Goal: Transaction & Acquisition: Book appointment/travel/reservation

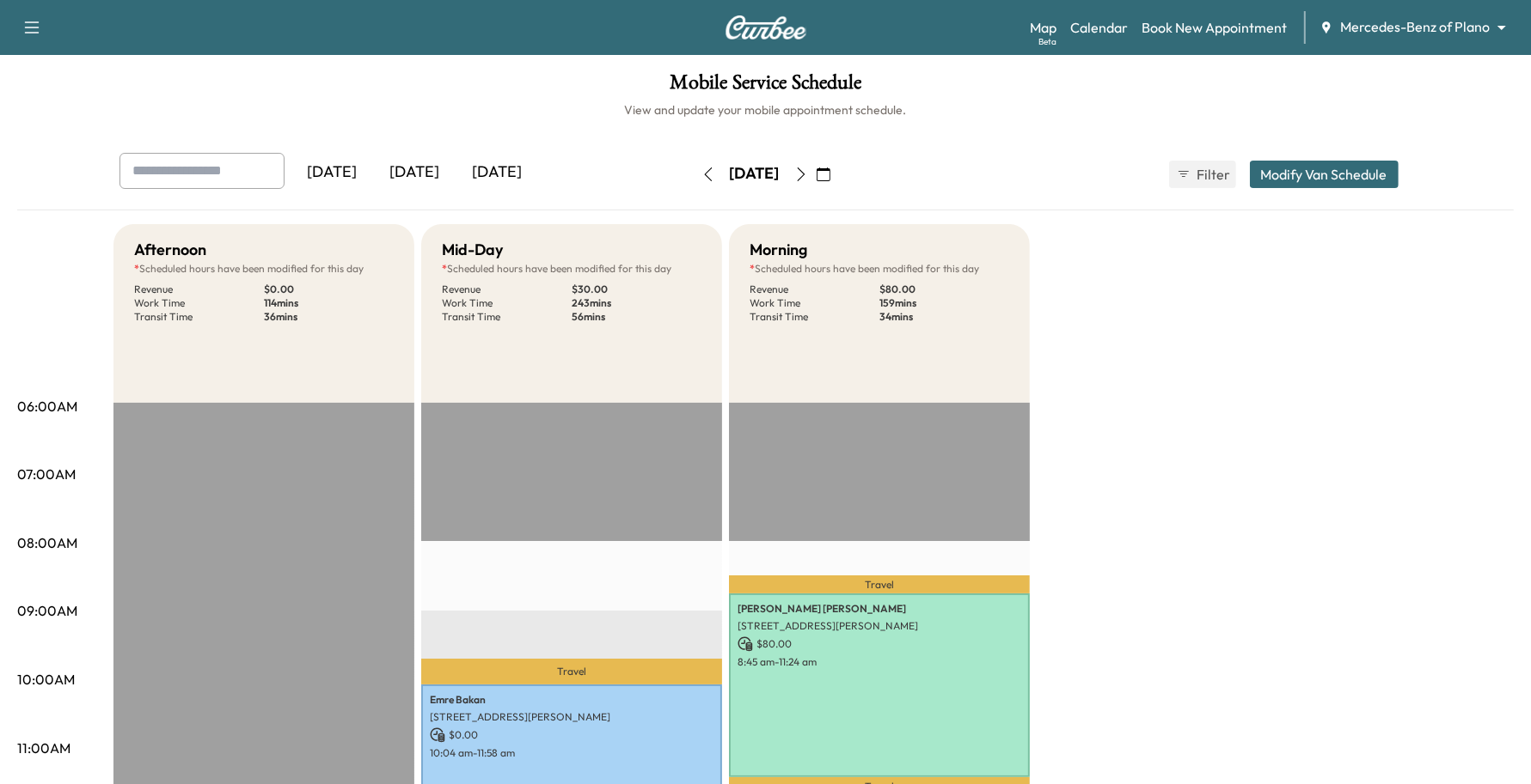
click at [1398, 53] on body "Support Log Out Map Beta Calendar Book New Appointment Mercedes-Benz of Plano *…" at bounding box center [766, 392] width 1531 height 784
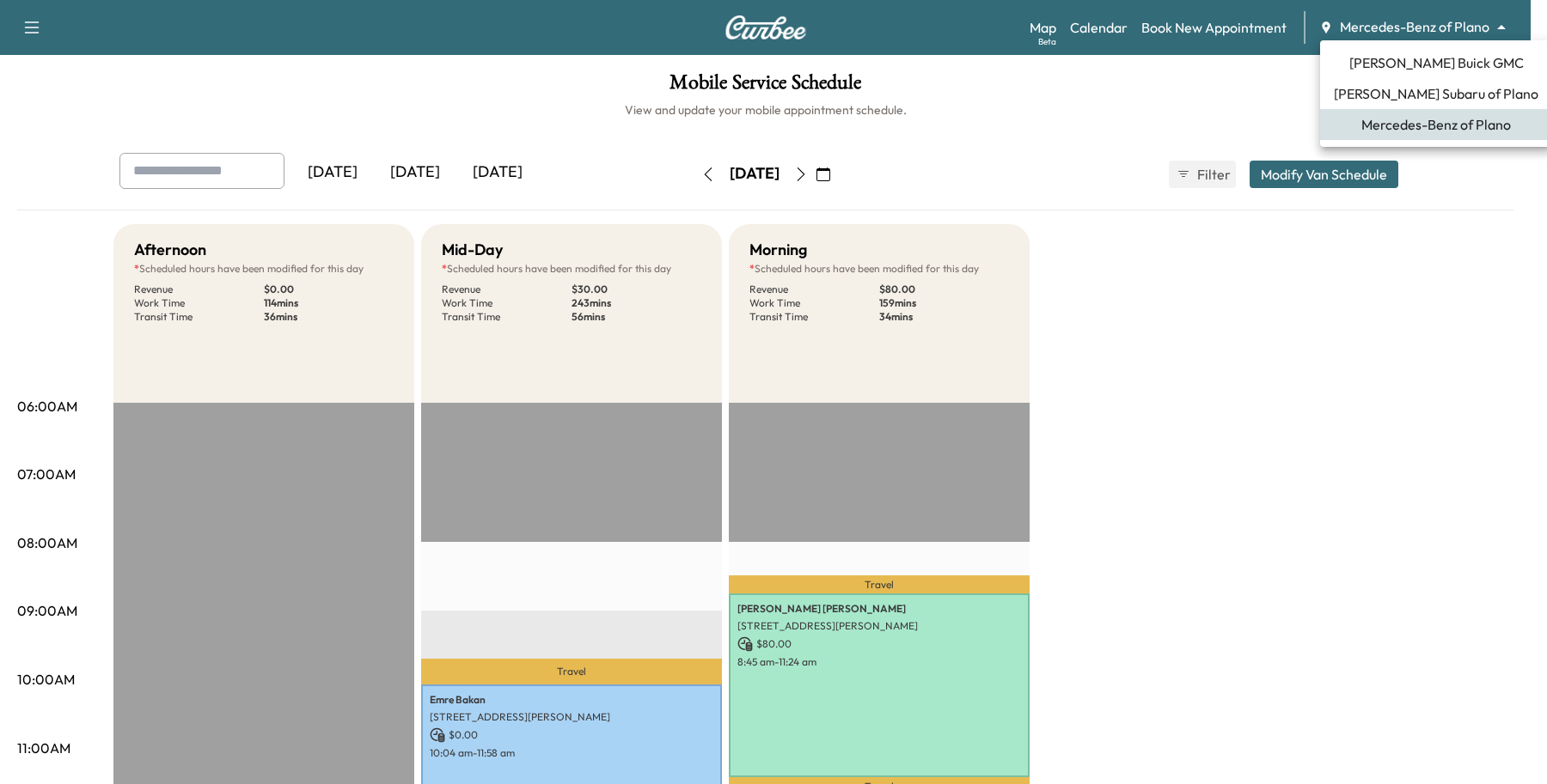
click at [1380, 56] on span "[PERSON_NAME] Buick GMC" at bounding box center [1436, 63] width 174 height 21
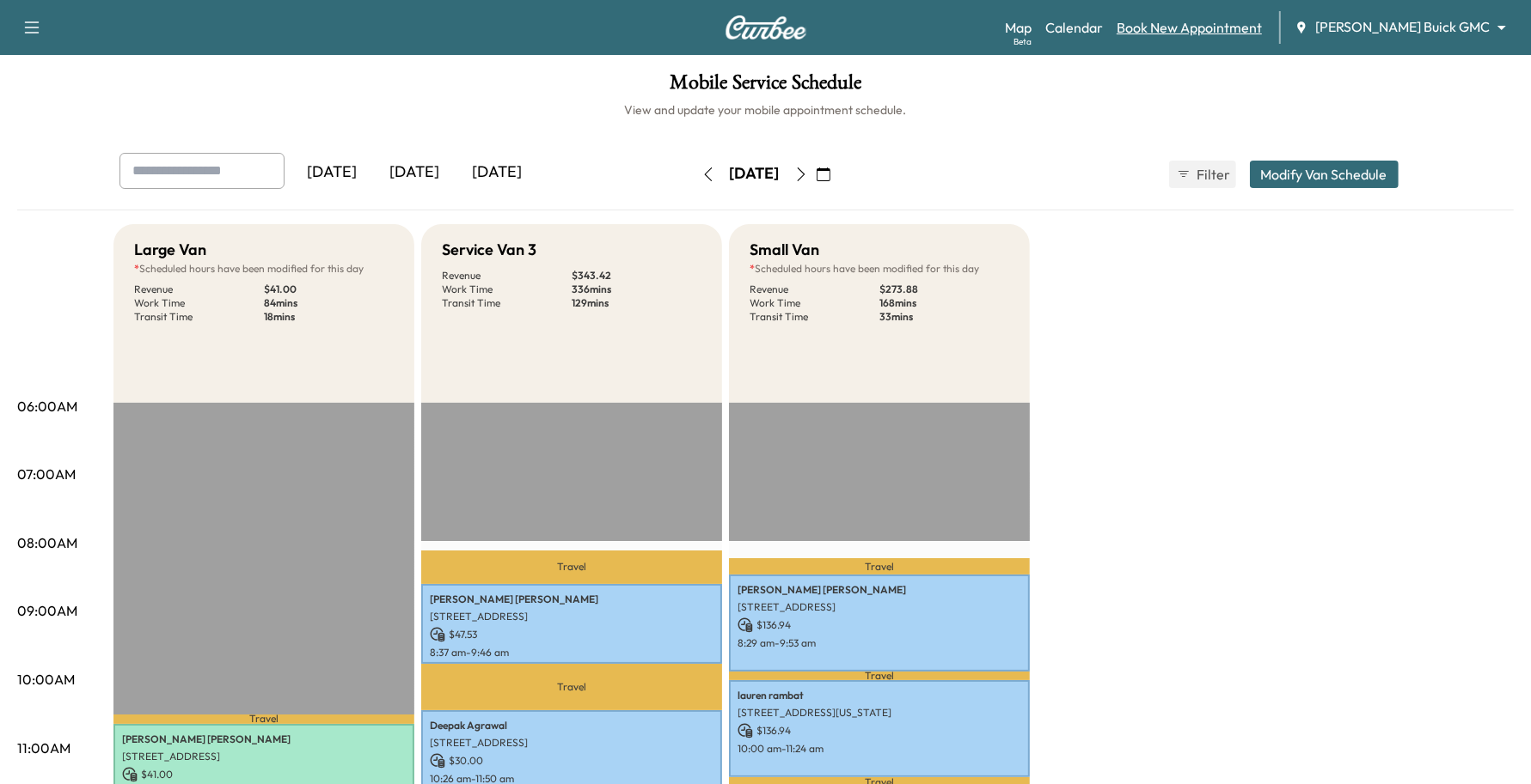
click at [1262, 31] on link "Book New Appointment" at bounding box center [1189, 27] width 145 height 21
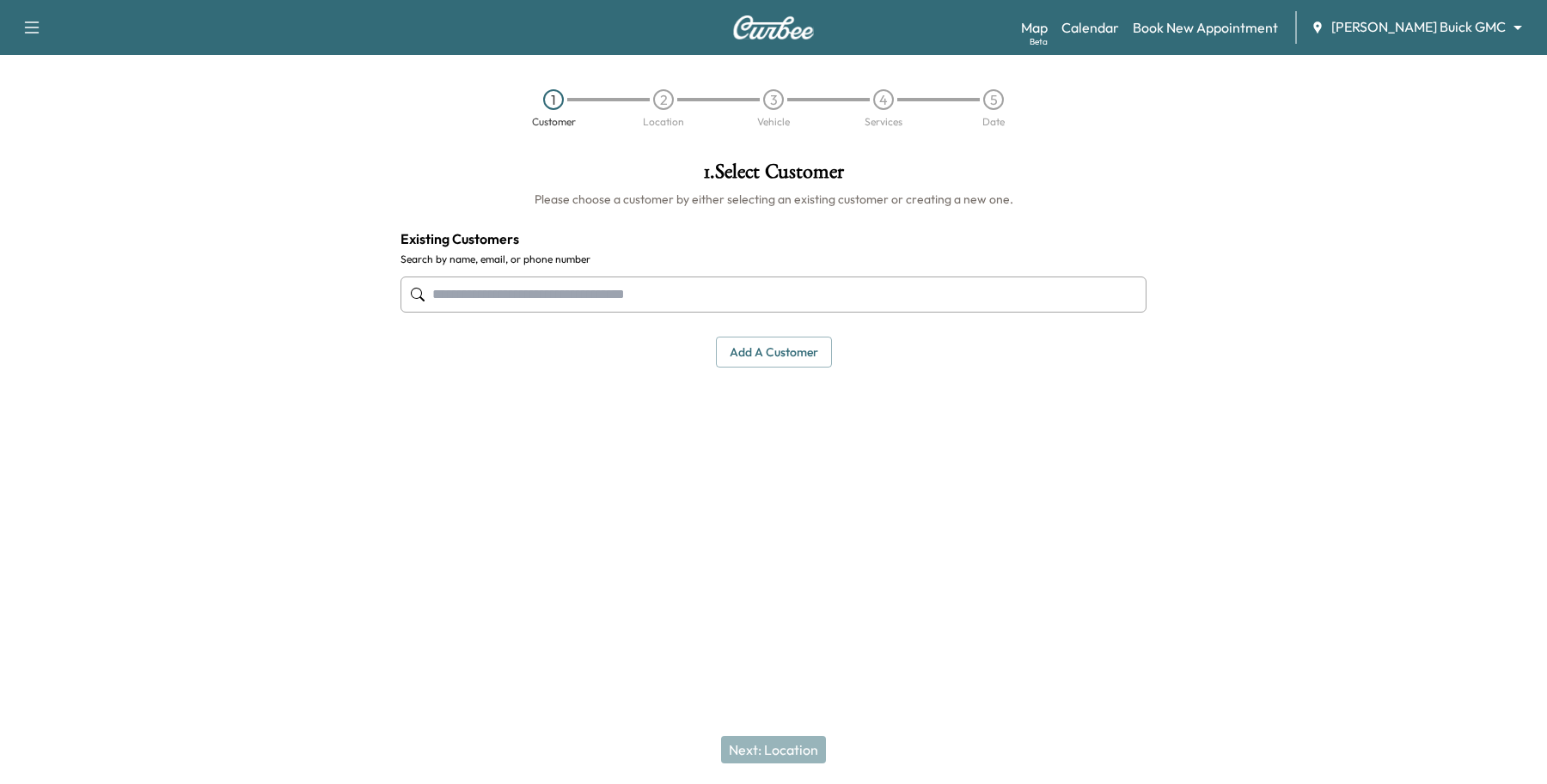
click at [449, 306] on input "text" at bounding box center [773, 295] width 746 height 36
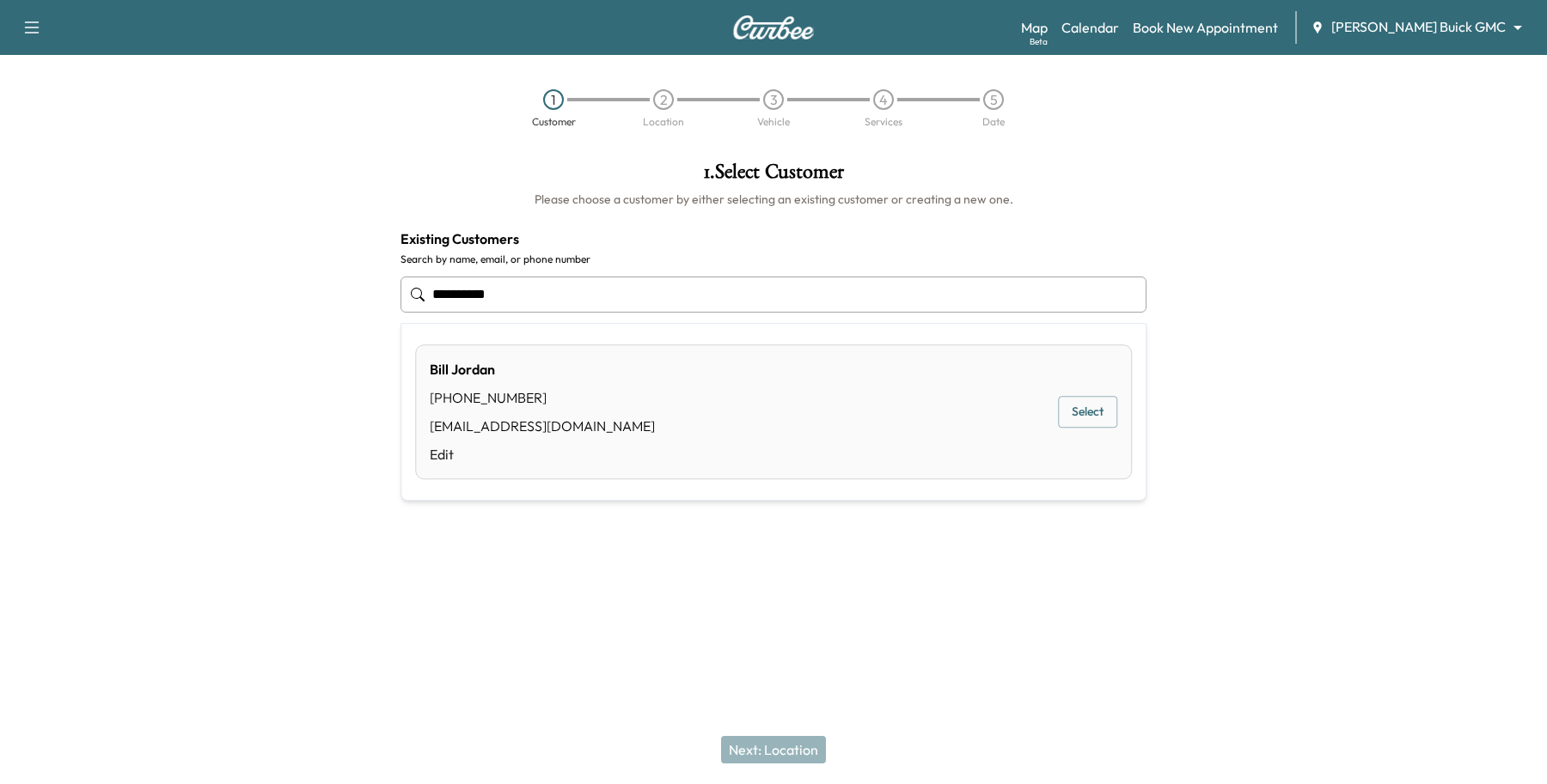
click at [1063, 418] on button "Select" at bounding box center [1088, 413] width 59 height 32
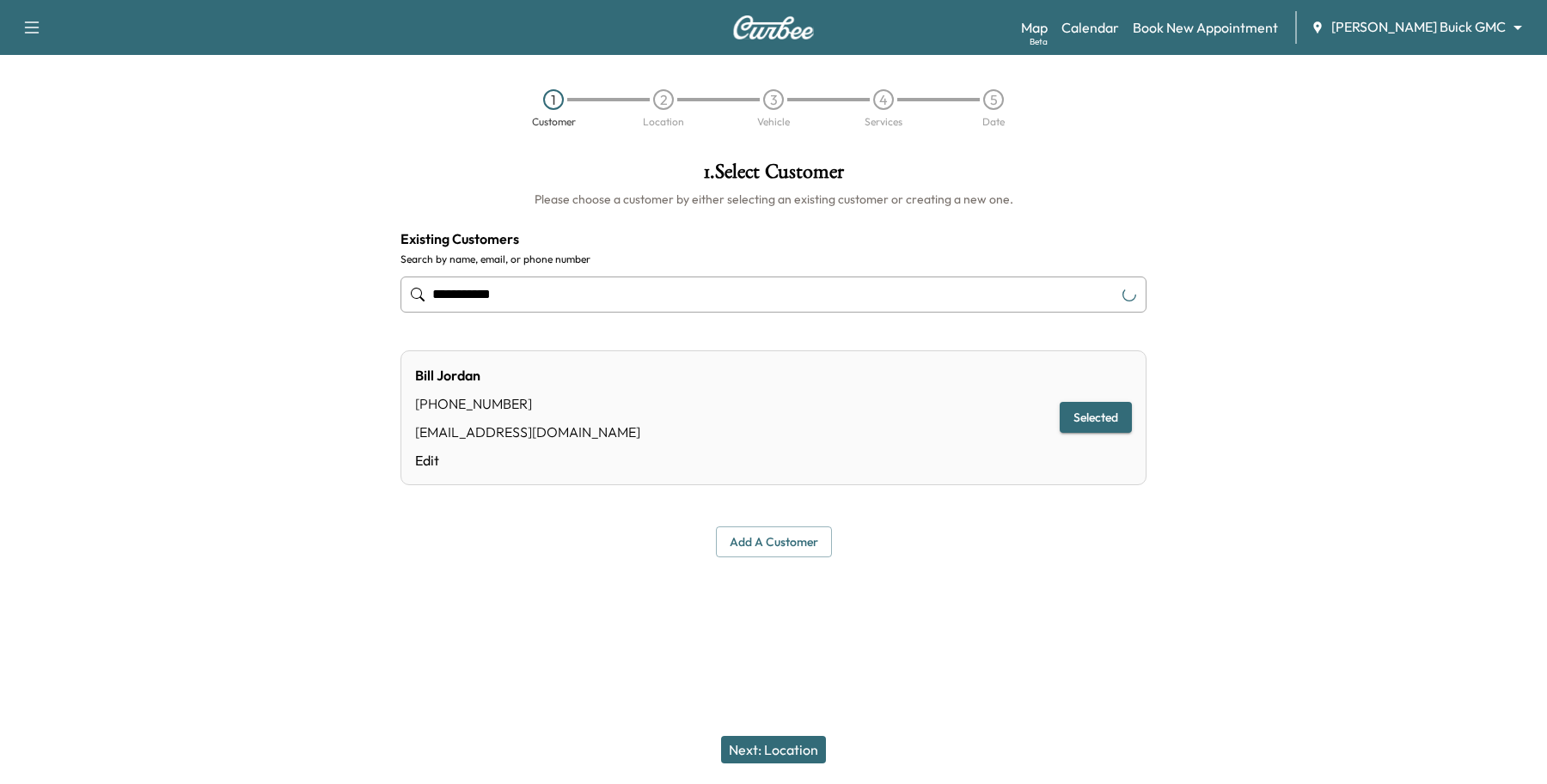
type input "**********"
click at [775, 765] on div "Next: Location" at bounding box center [773, 749] width 1547 height 69
click at [775, 757] on button "Next: Location" at bounding box center [773, 749] width 105 height 27
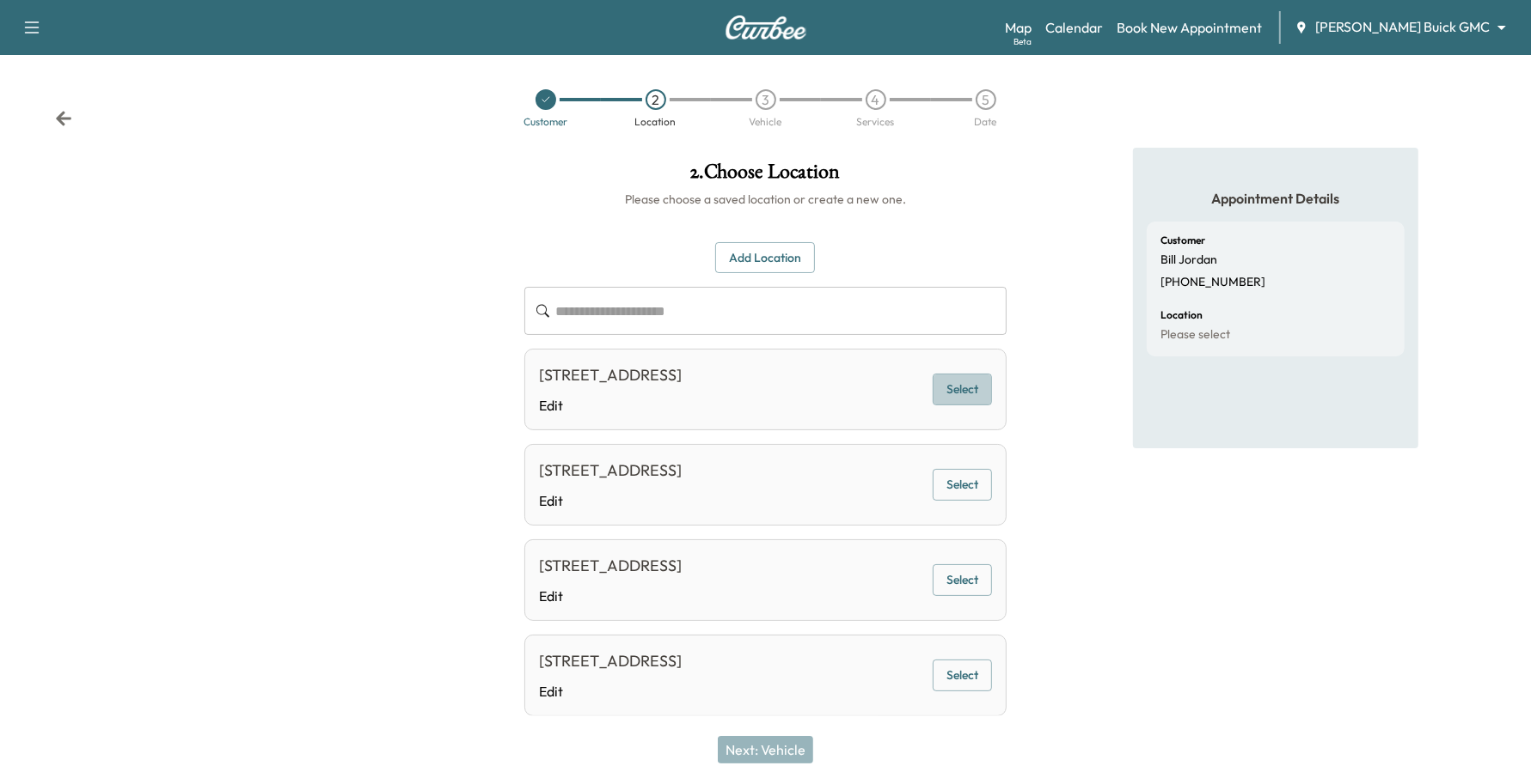
click at [947, 390] on button "Select" at bounding box center [962, 390] width 59 height 32
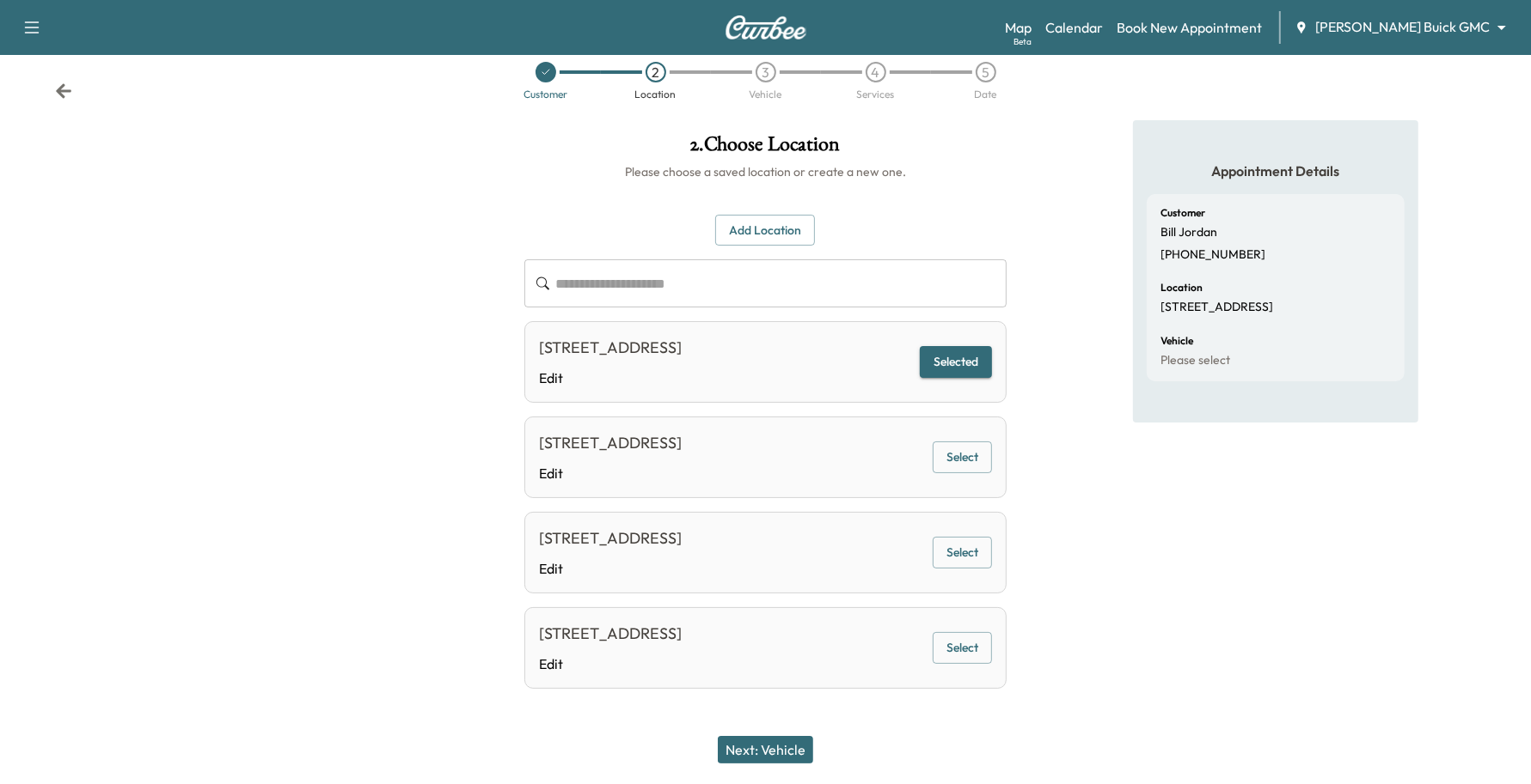
scroll to position [36, 0]
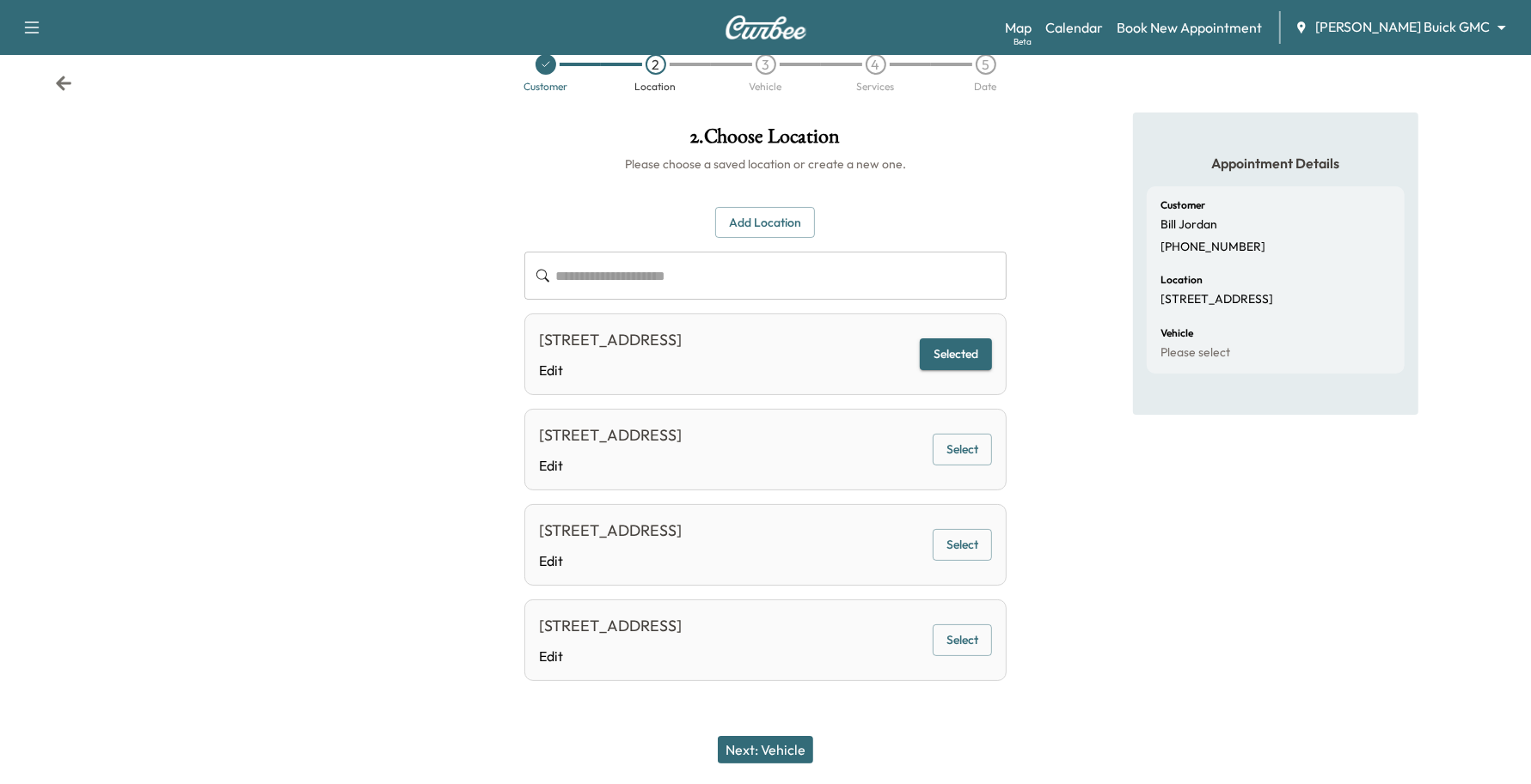
click at [745, 759] on button "Next: Vehicle" at bounding box center [765, 749] width 95 height 27
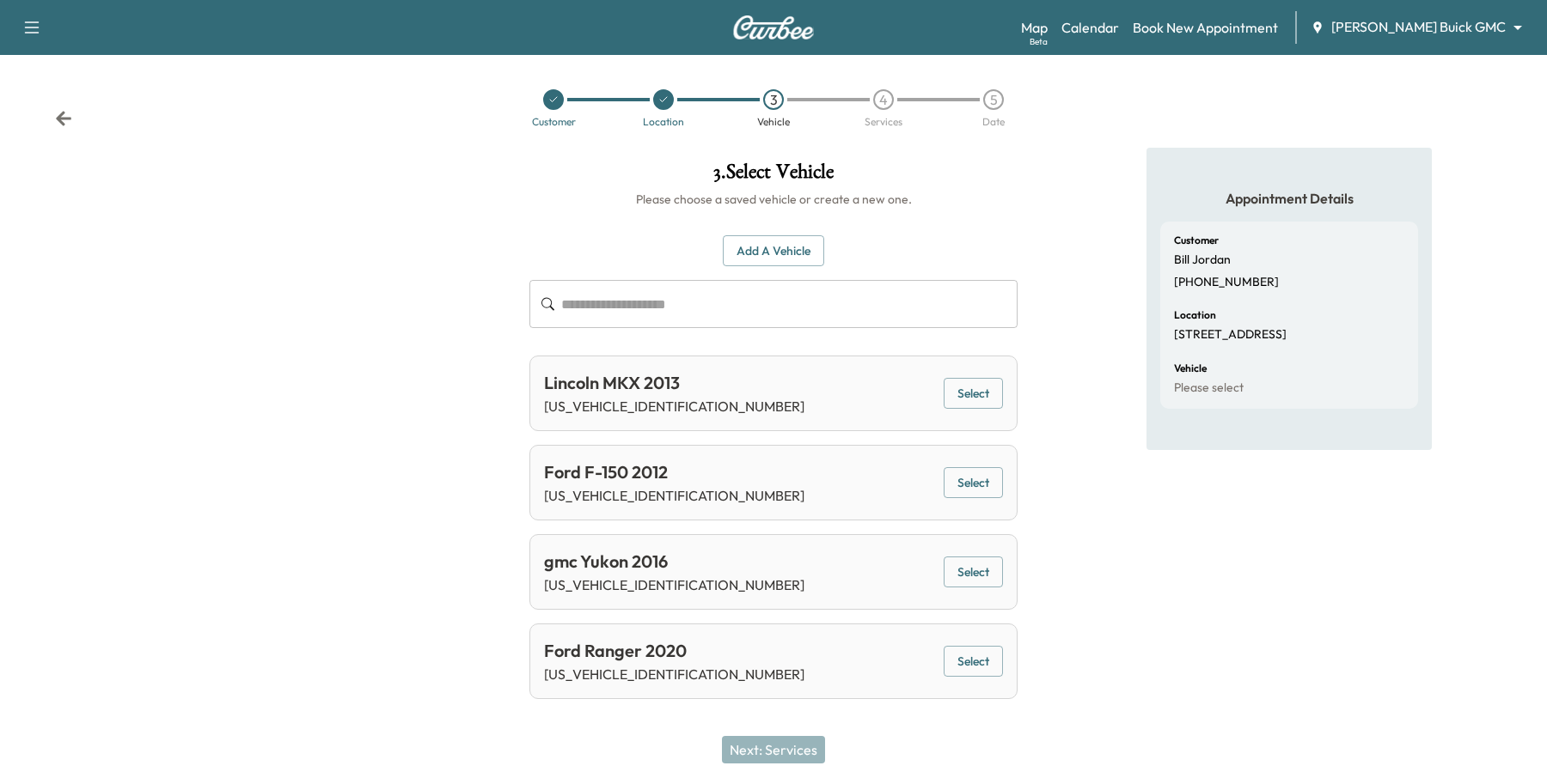
click at [989, 565] on button "Select" at bounding box center [973, 573] width 59 height 32
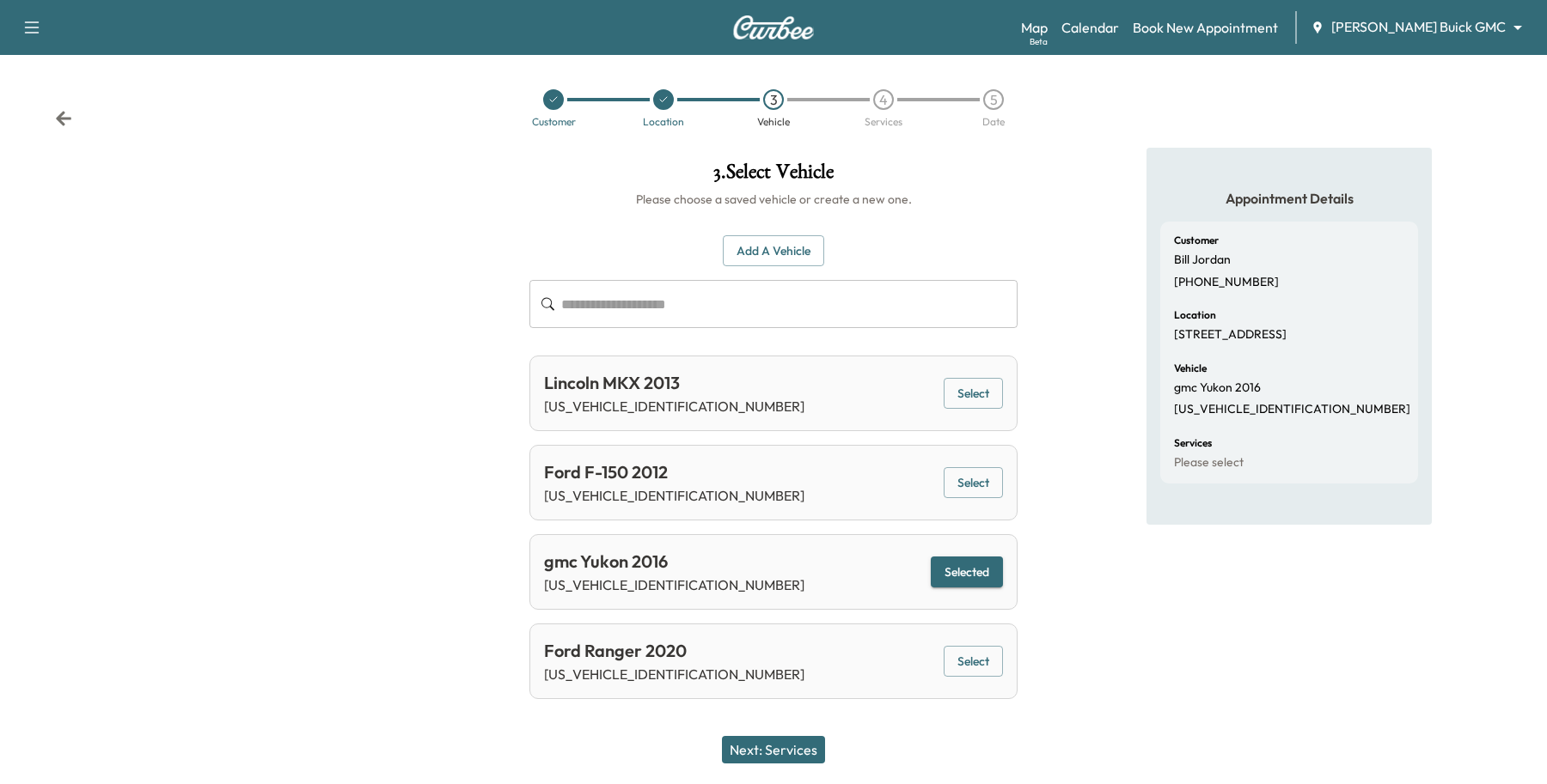
click at [784, 732] on div "Next: Services" at bounding box center [773, 749] width 1547 height 69
click at [784, 755] on button "Next: Services" at bounding box center [774, 749] width 104 height 27
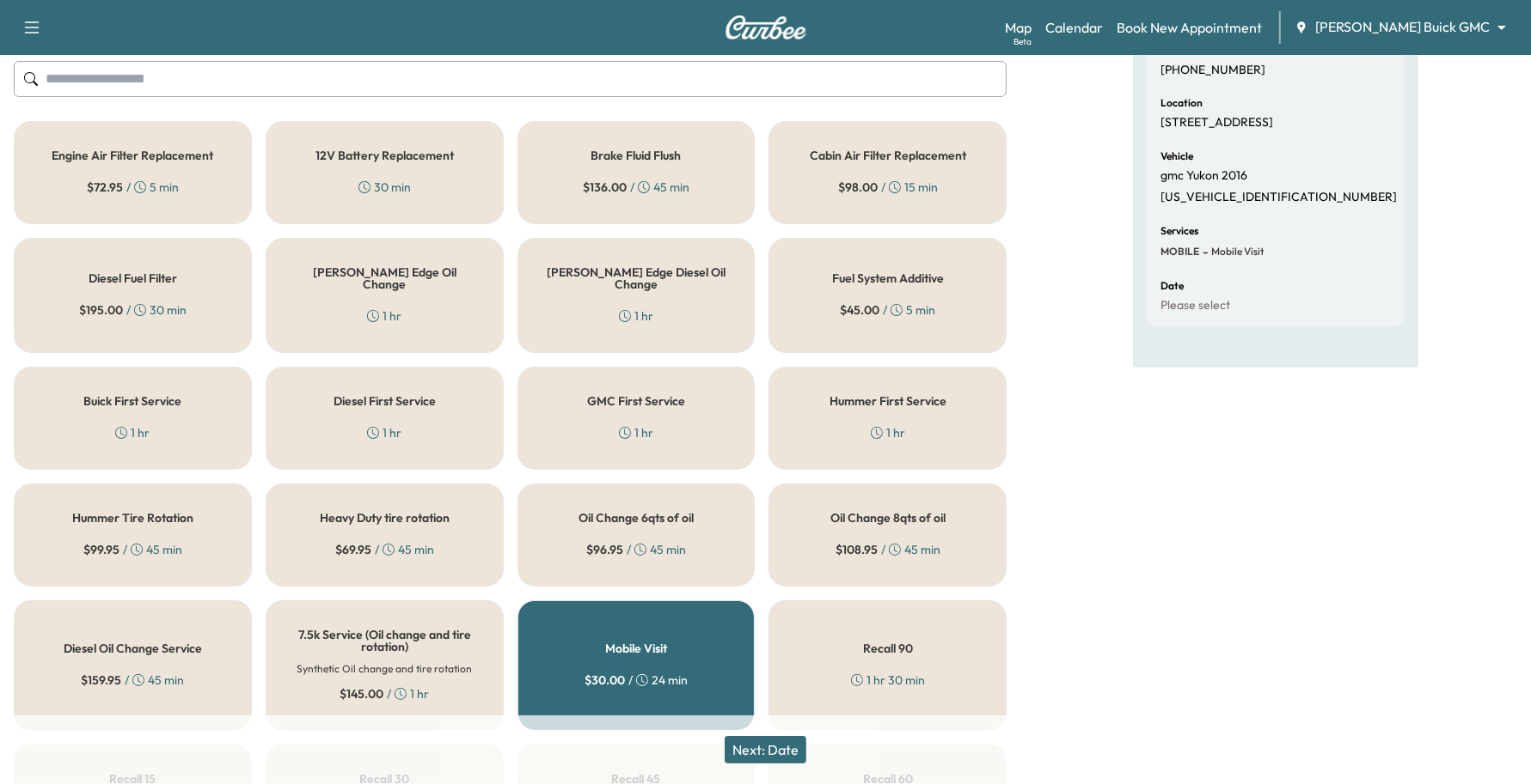
scroll to position [215, 0]
click at [677, 538] on div "$ 96.95 / 45 min" at bounding box center [637, 547] width 100 height 17
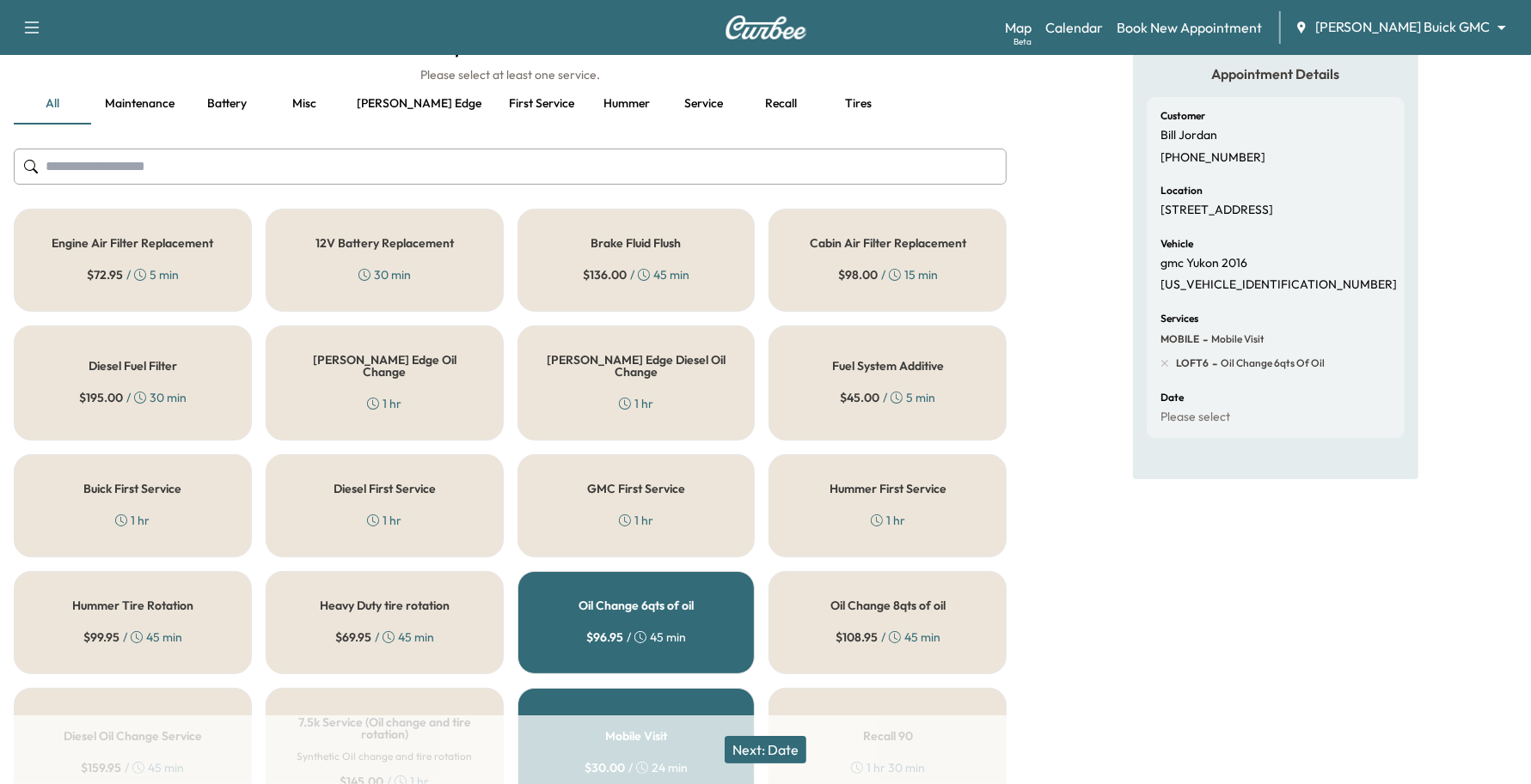
scroll to position [0, 0]
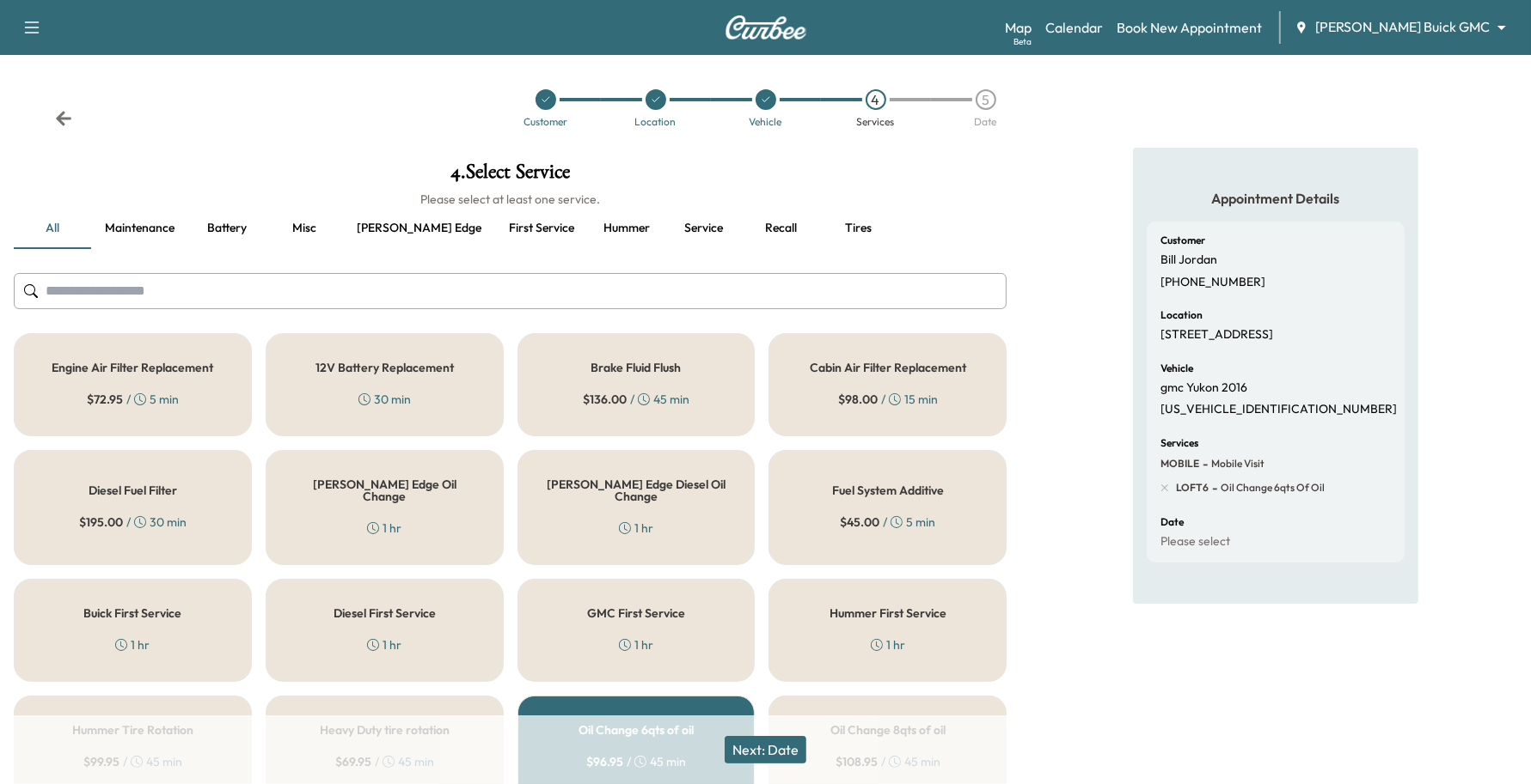
click at [256, 238] on button "Battery" at bounding box center [227, 229] width 77 height 41
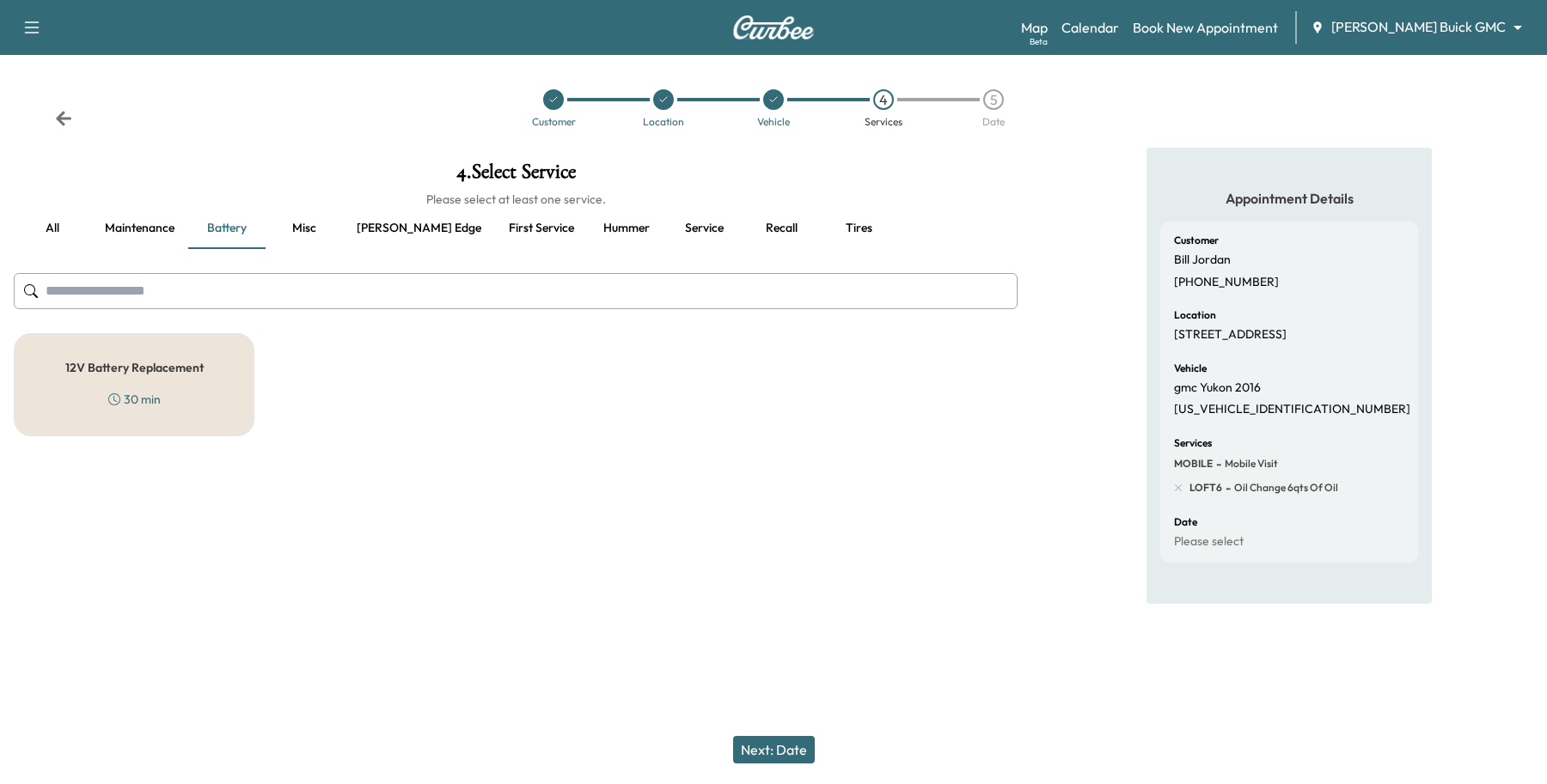
click at [156, 376] on div "12V Battery Replacement 30 min" at bounding box center [135, 385] width 241 height 104
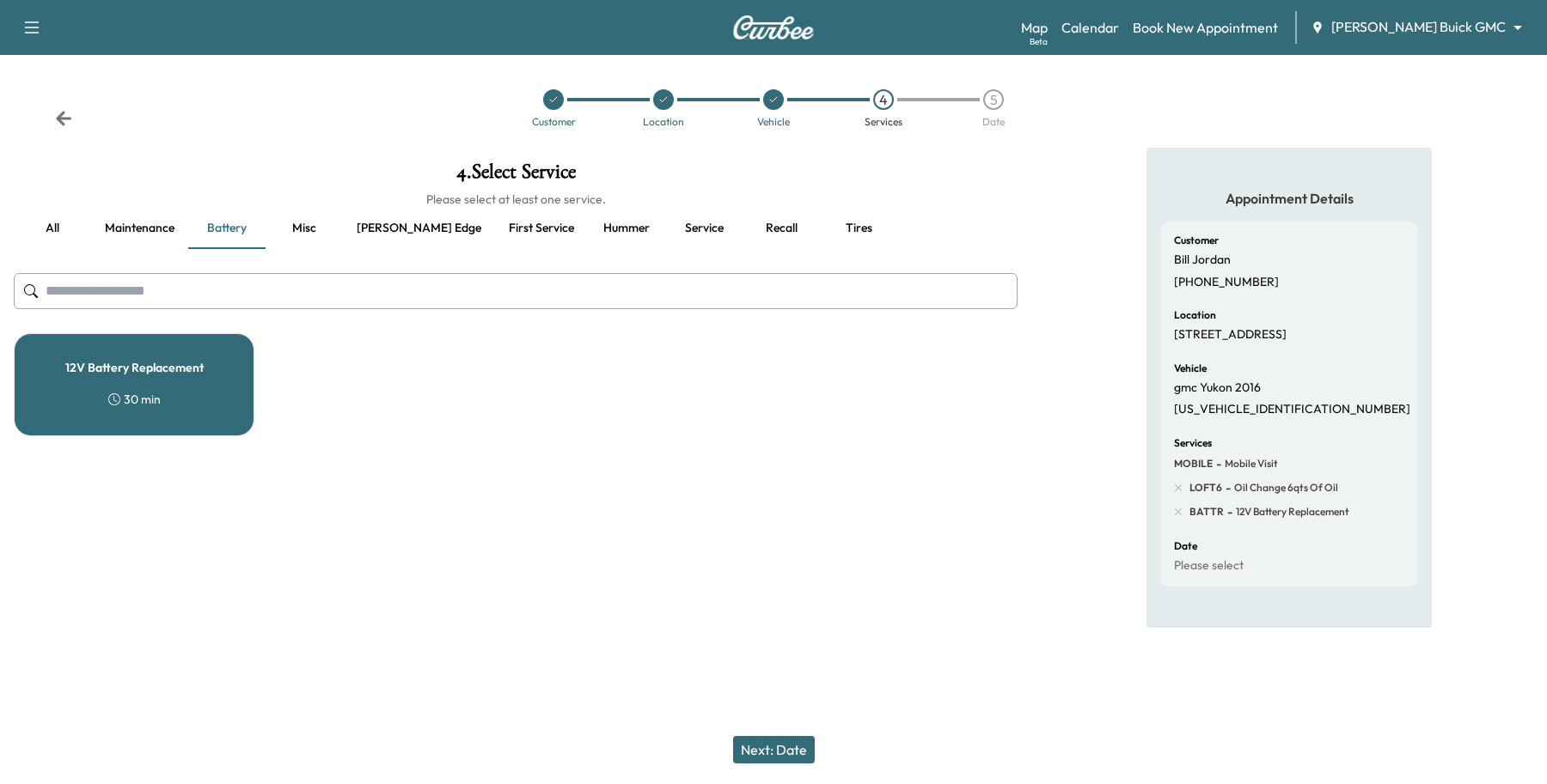
click at [794, 779] on div "Next: Date" at bounding box center [773, 749] width 1547 height 69
click at [791, 753] on button "Next: Date" at bounding box center [774, 749] width 82 height 27
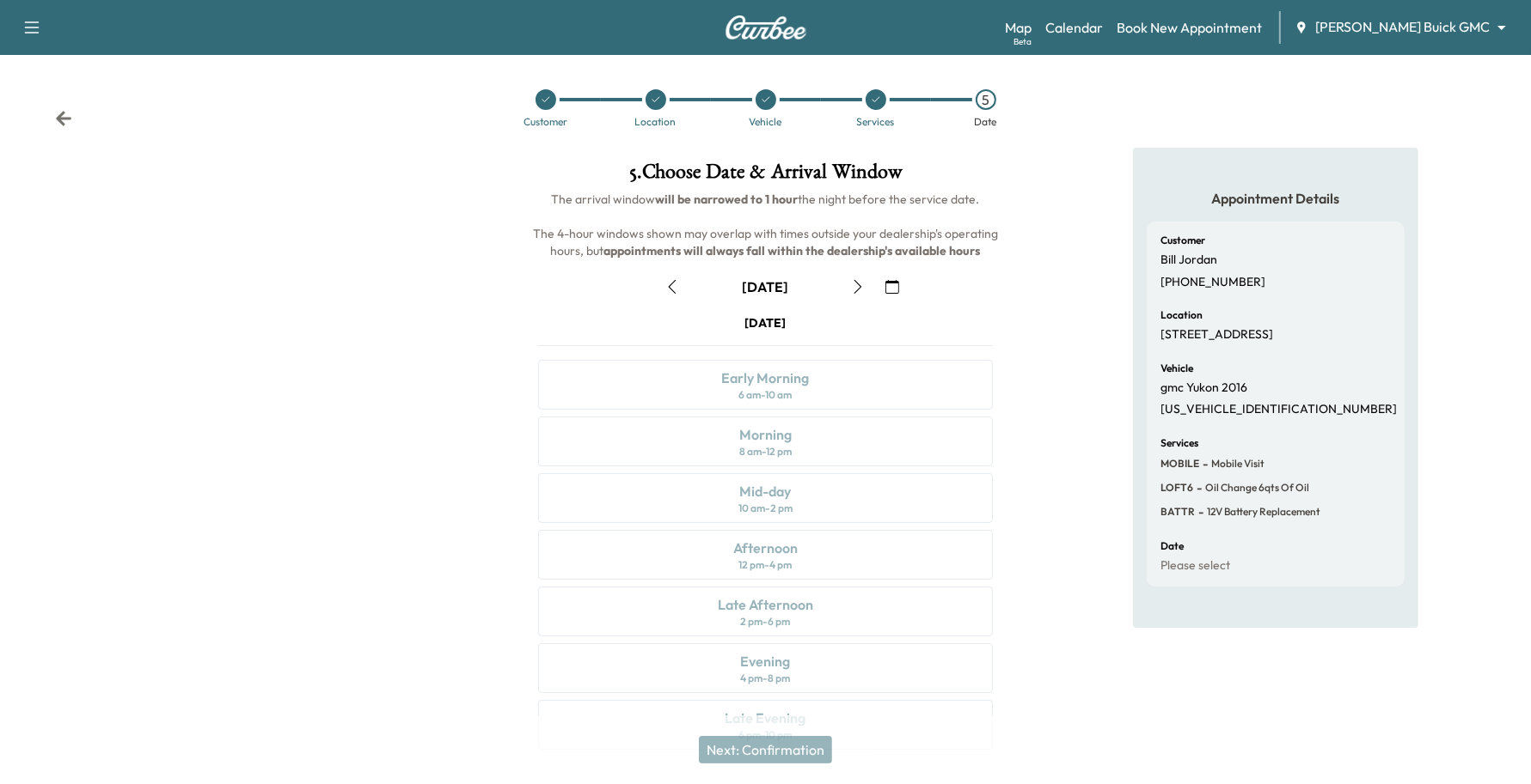
click at [857, 281] on icon "button" at bounding box center [858, 287] width 14 height 14
click at [863, 283] on icon "button" at bounding box center [858, 287] width 14 height 14
click at [675, 285] on icon "button" at bounding box center [672, 287] width 14 height 14
click at [671, 297] on button "button" at bounding box center [671, 286] width 29 height 27
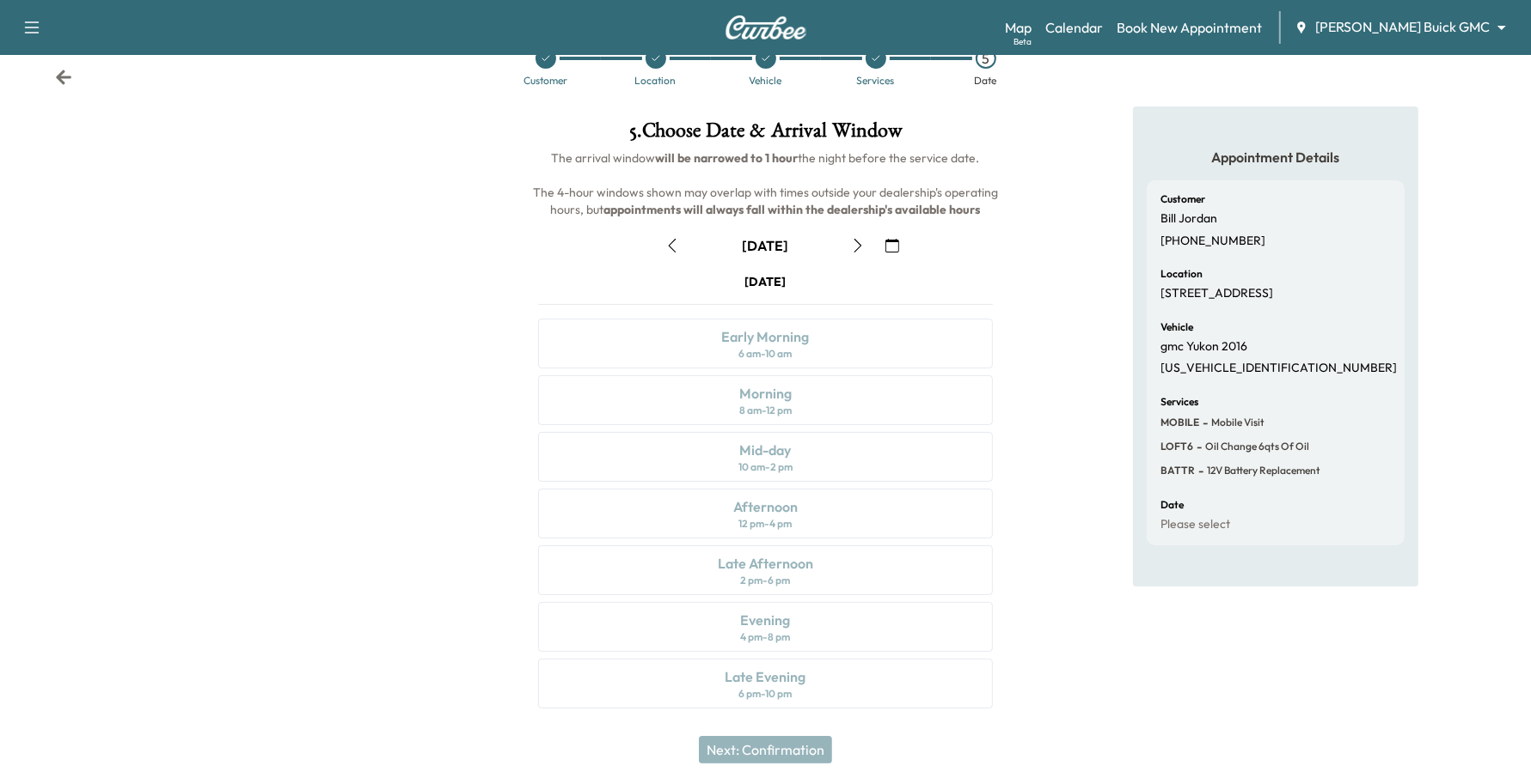
click at [865, 242] on button "button" at bounding box center [858, 245] width 29 height 27
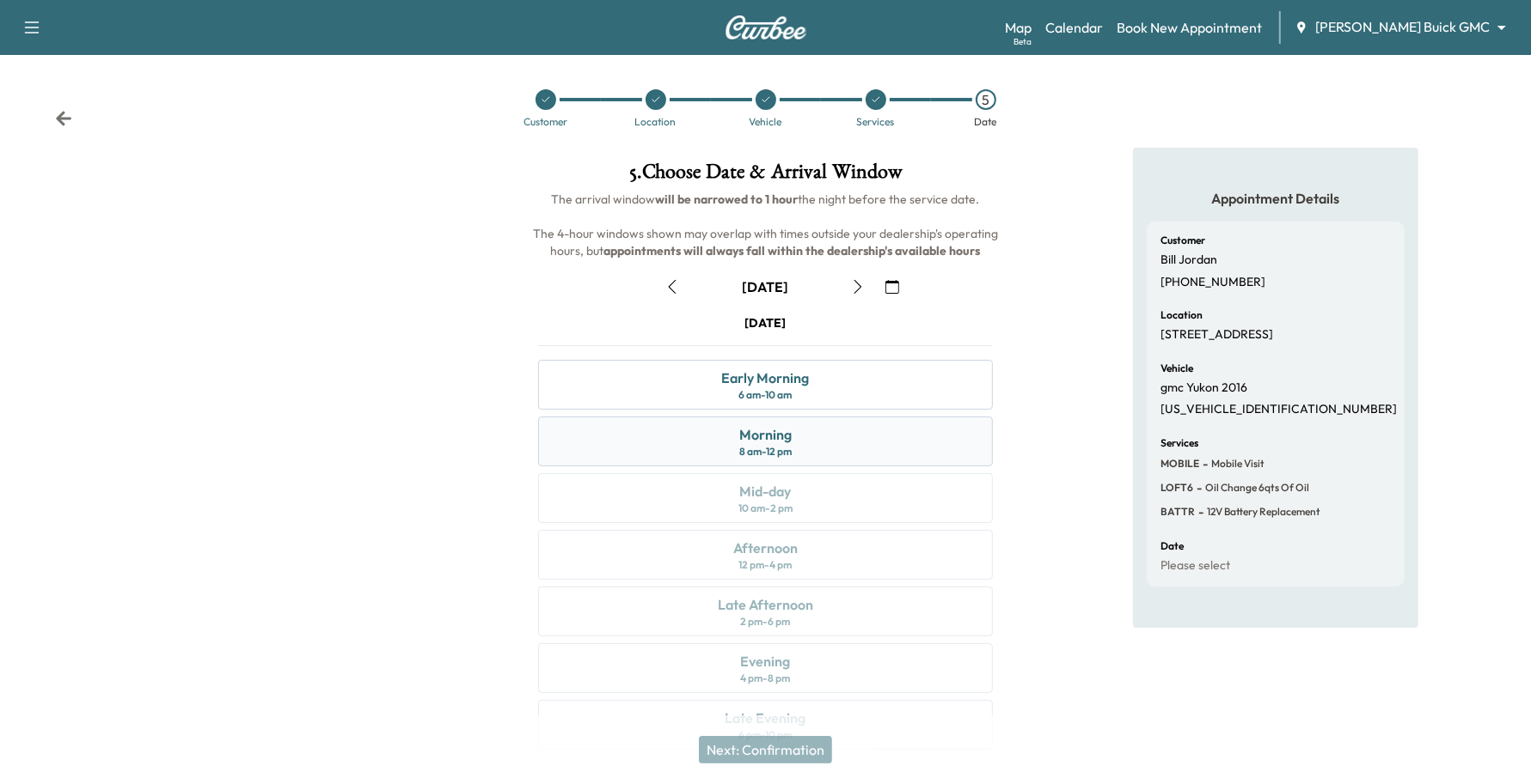
click at [744, 422] on div "Morning 8 am - 12 pm" at bounding box center [766, 441] width 456 height 50
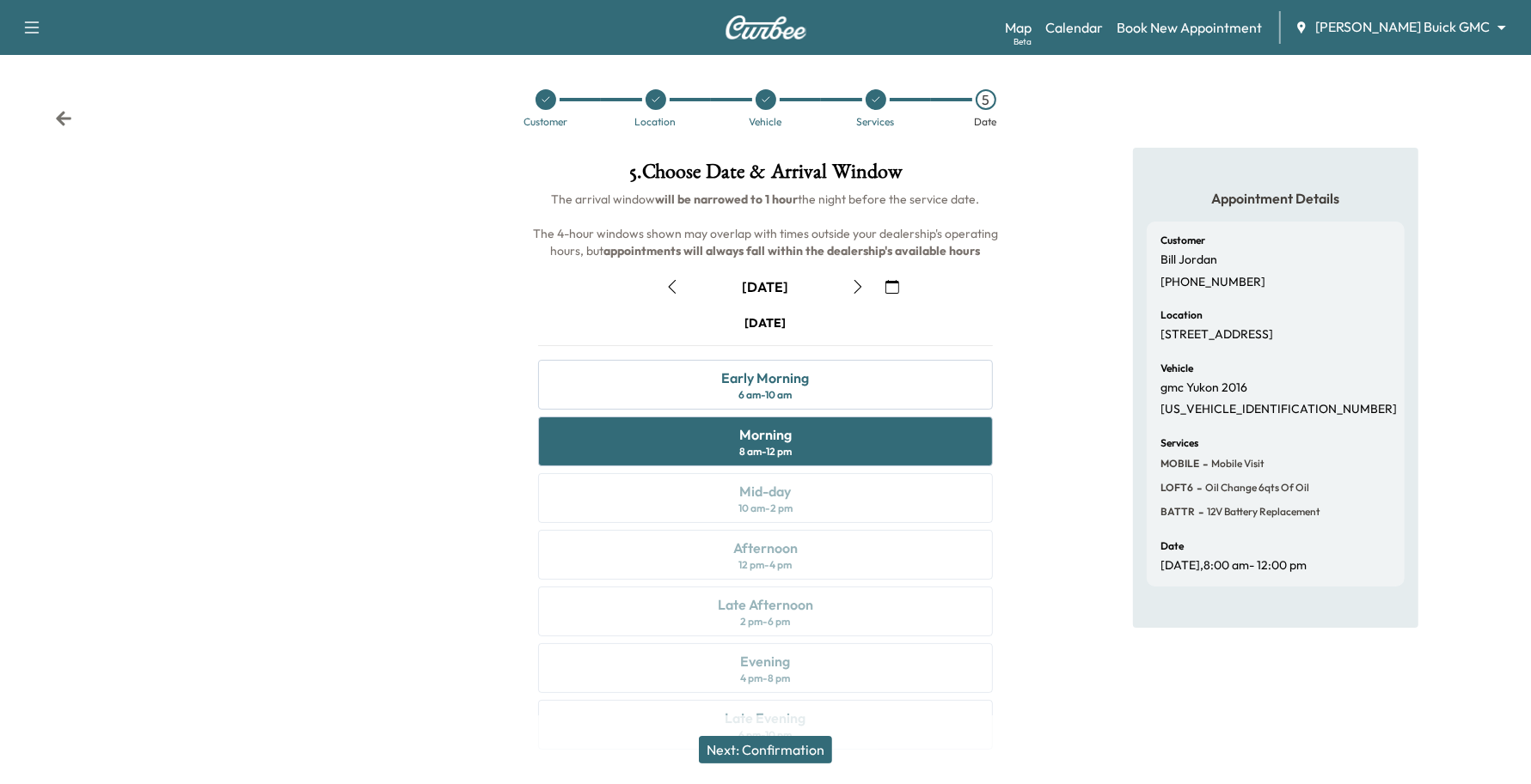
click at [756, 740] on button "Next: Confirmation" at bounding box center [766, 749] width 134 height 27
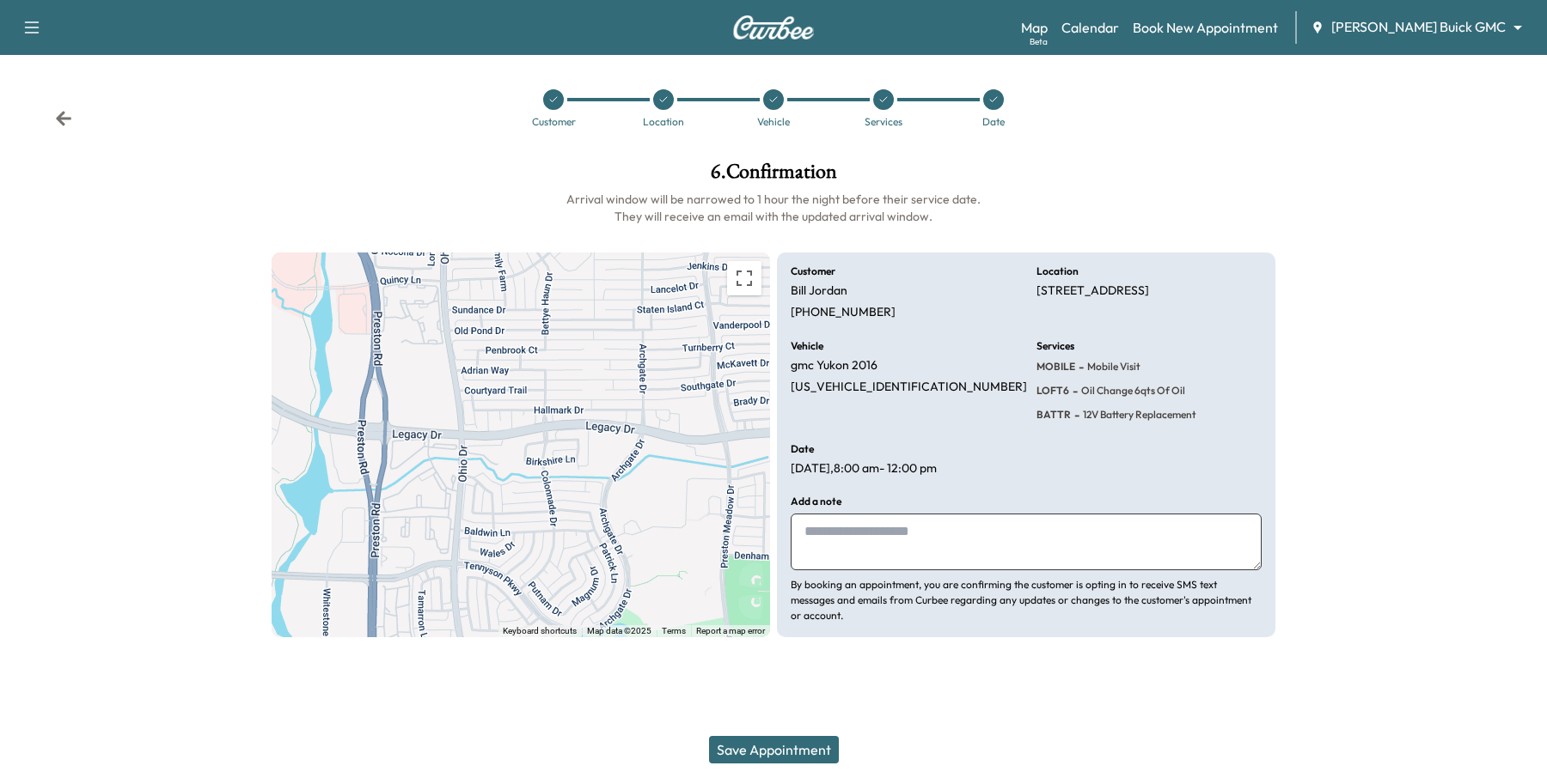
drag, startPoint x: 853, startPoint y: 546, endPoint x: 853, endPoint y: 557, distance: 11.0
click at [853, 554] on textarea at bounding box center [1026, 542] width 471 height 56
click at [732, 758] on button "Save Appointment" at bounding box center [774, 749] width 130 height 27
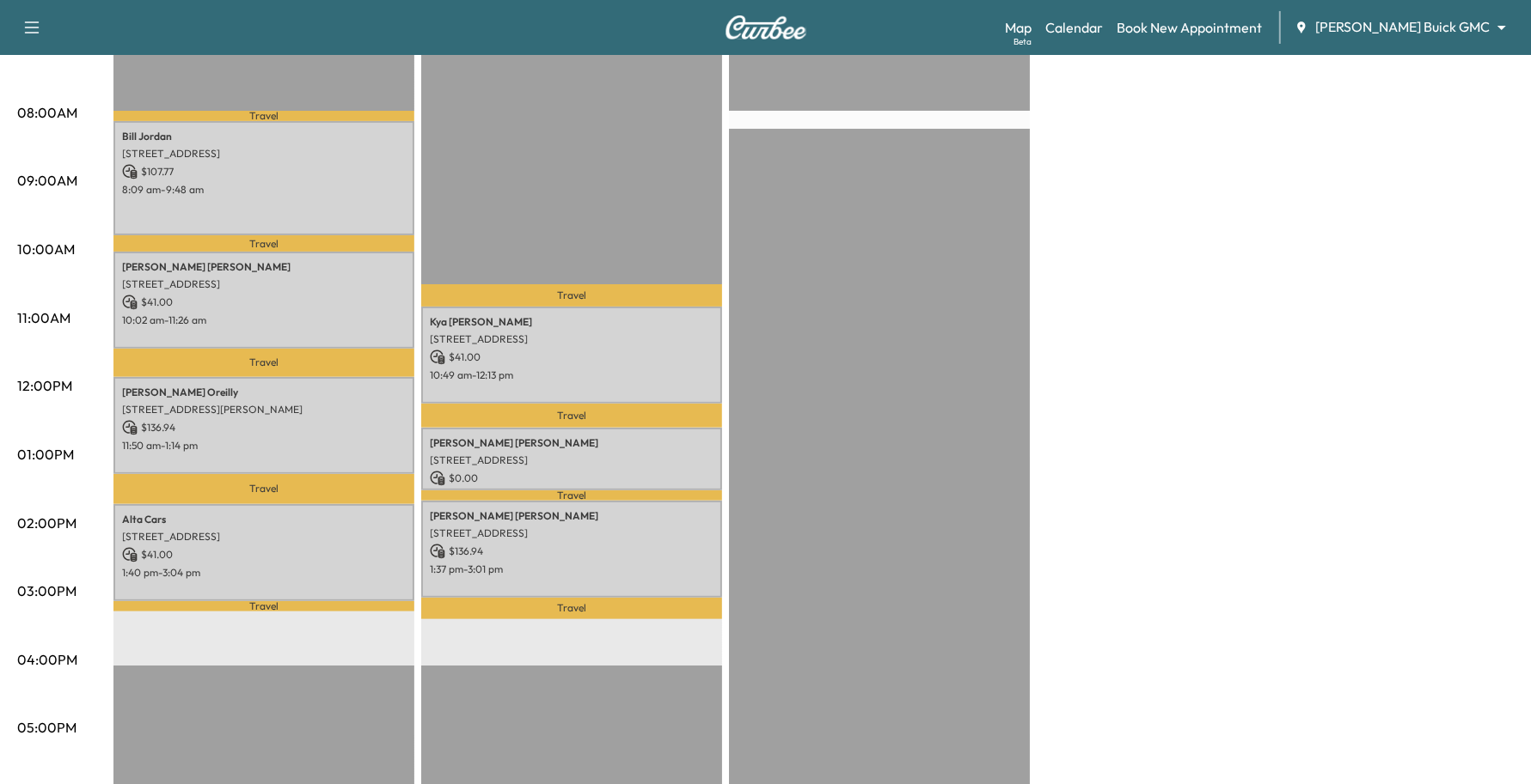
scroll to position [215, 0]
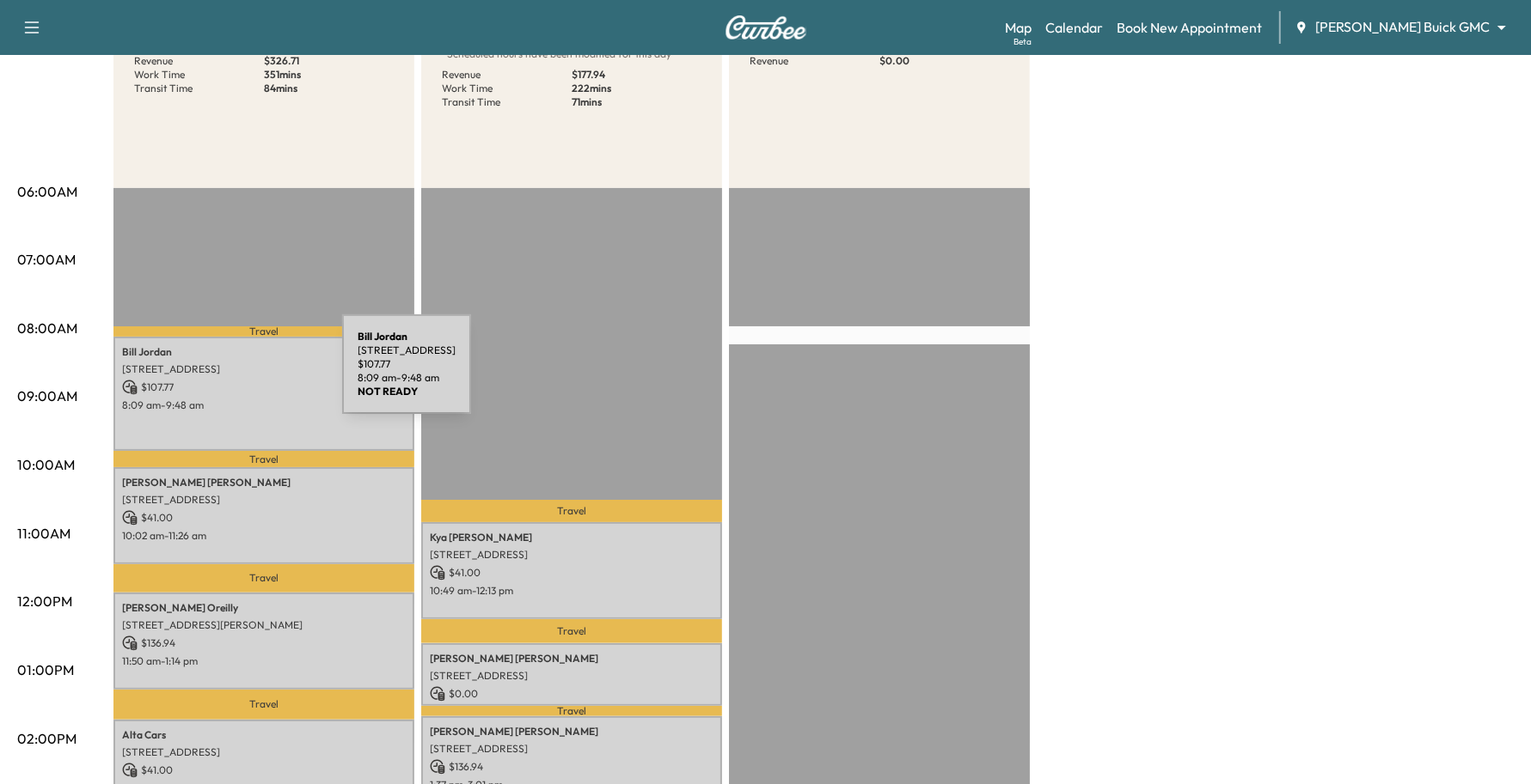
click at [213, 375] on div "Bill Jordan 4645 AUNSIEY DR, PLANO, TX 75024, USA $ 107.77 8:09 am - 9:48 am" at bounding box center [265, 393] width 301 height 114
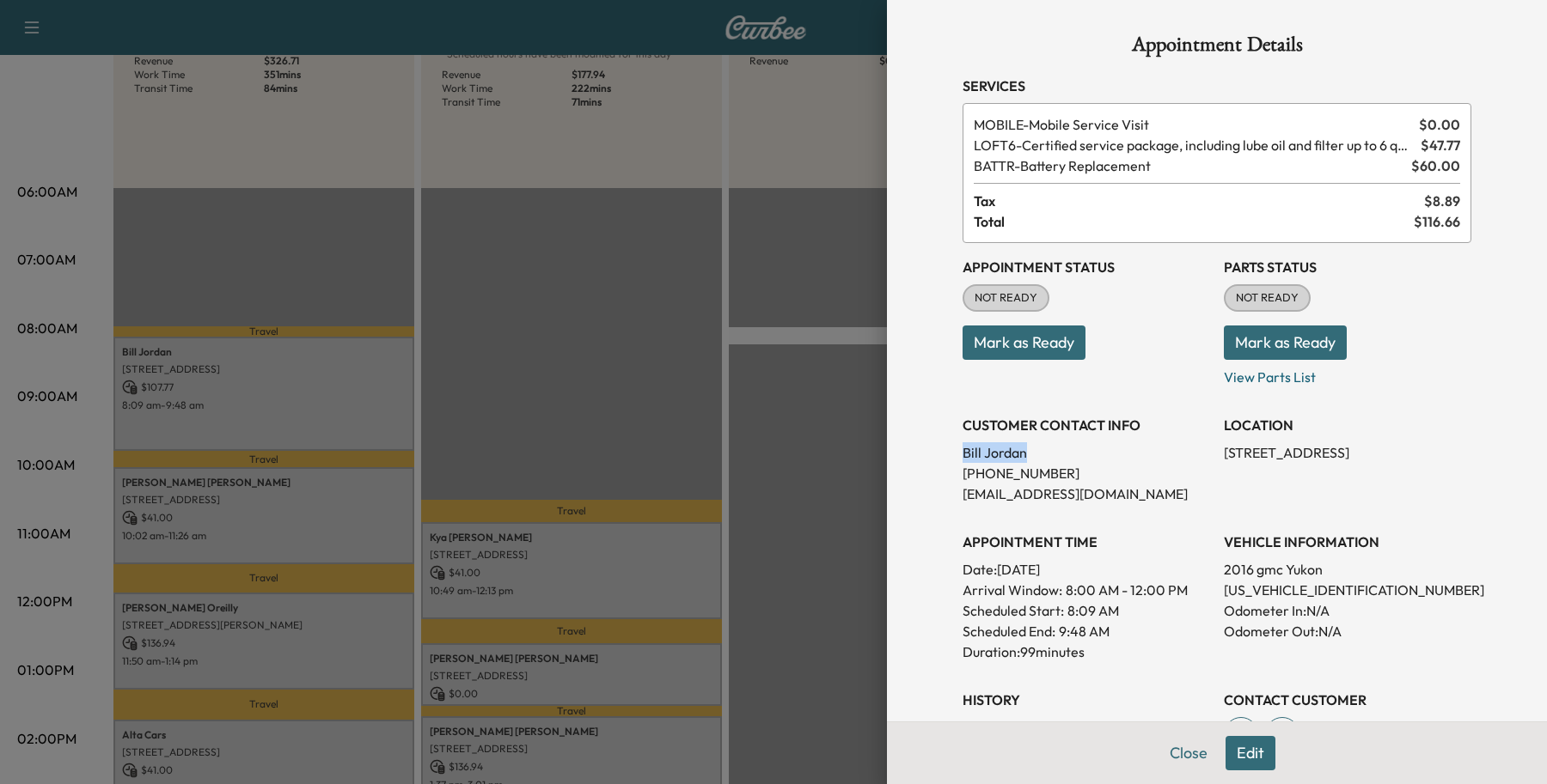
drag, startPoint x: 1010, startPoint y: 452, endPoint x: 916, endPoint y: 451, distance: 94.0
click at [916, 451] on div "Appointment Details Services MOBILE - Mobile Service Visit $ 0.00 LOFT6 - Certi…" at bounding box center [1217, 392] width 660 height 784
drag, startPoint x: 959, startPoint y: 456, endPoint x: 978, endPoint y: 456, distance: 19.0
copy p "Bill Jordan"
click at [1165, 756] on button "Close" at bounding box center [1189, 753] width 60 height 35
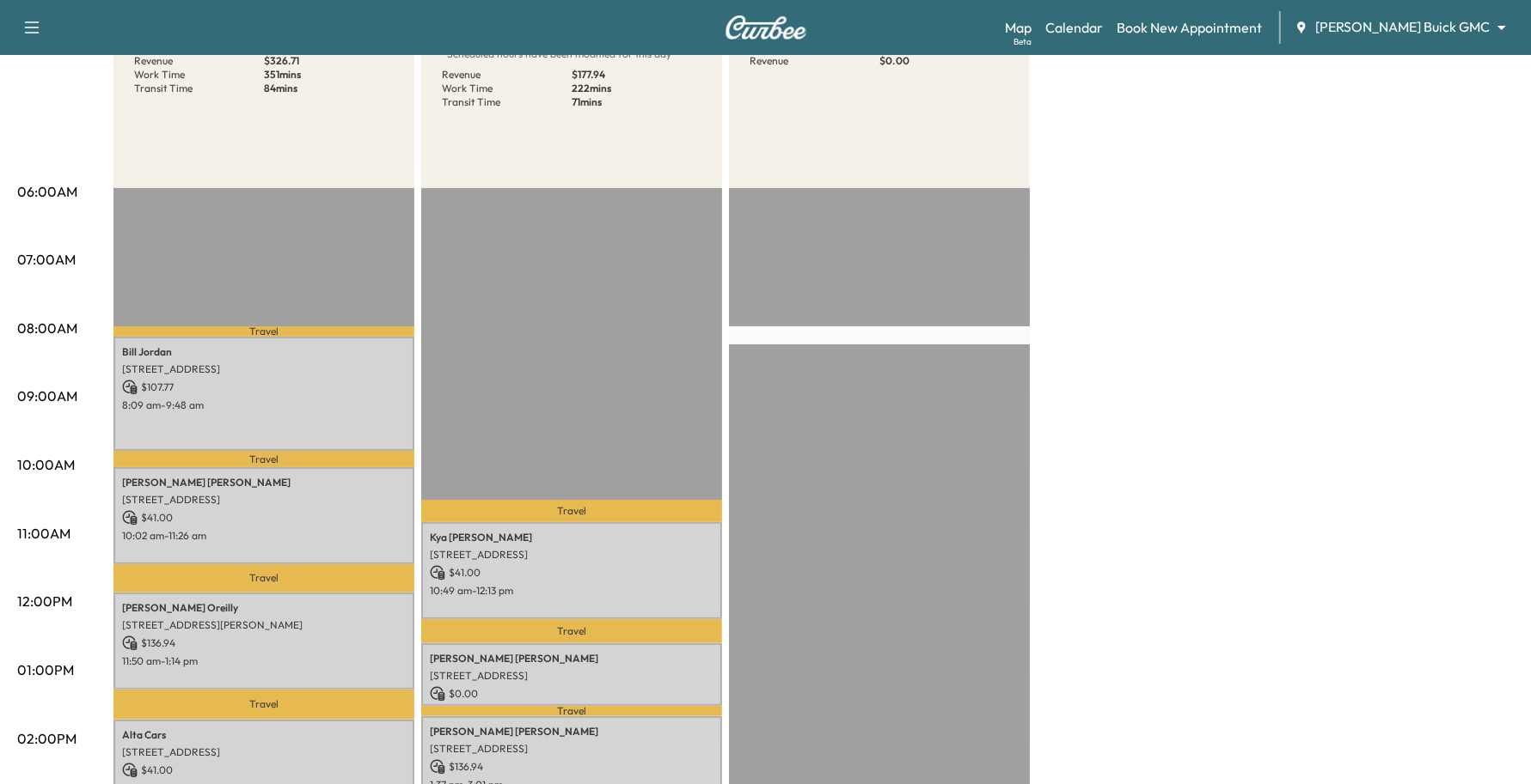
click at [1395, 25] on body "Support Log Out Map Beta Calendar Book New Appointment Ewing Buick GMC ********…" at bounding box center [766, 177] width 1531 height 784
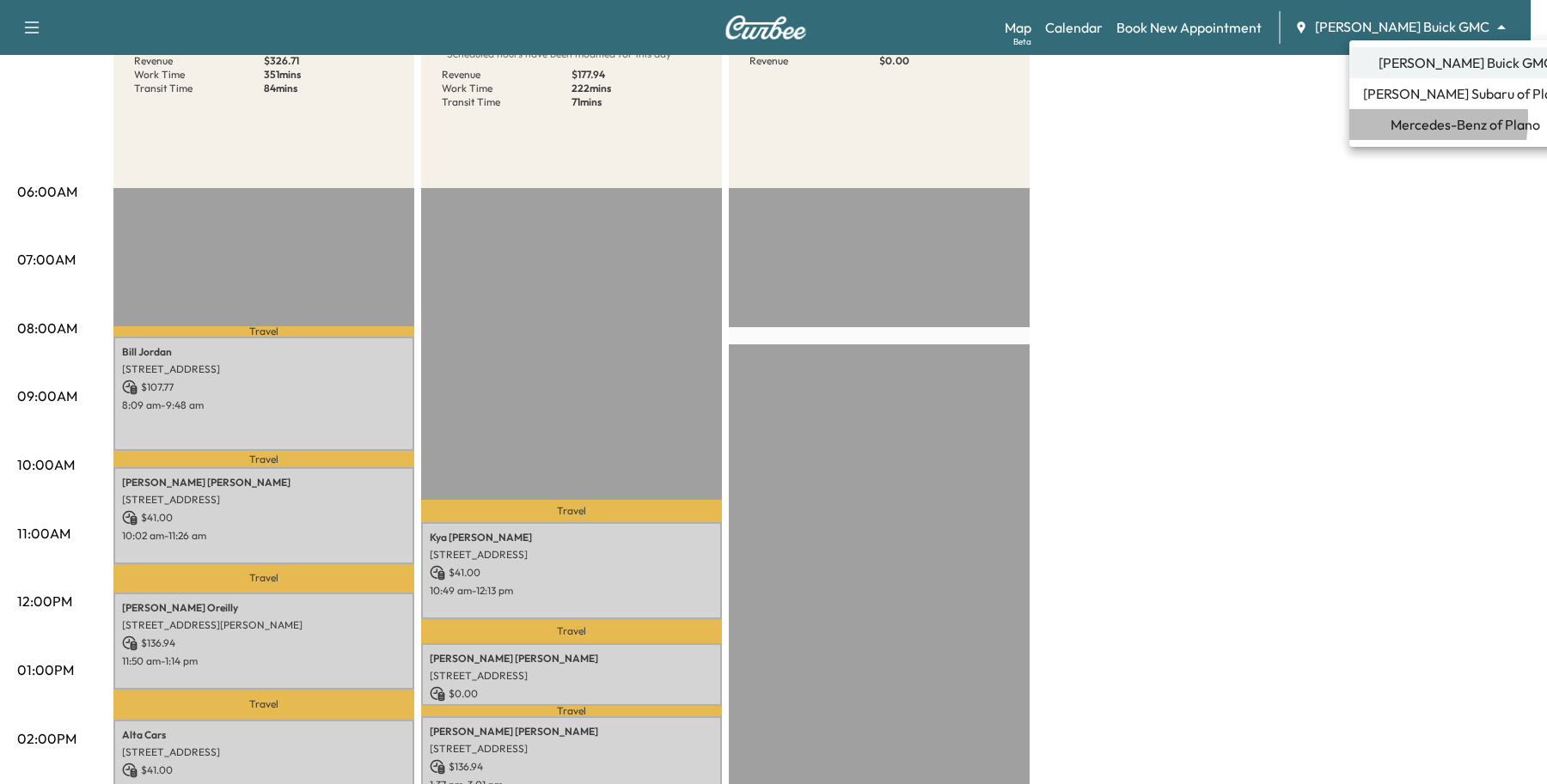
drag, startPoint x: 1373, startPoint y: 118, endPoint x: 1360, endPoint y: 125, distance: 14.8
click at [1391, 121] on span "Mercedes-Benz of Plano" at bounding box center [1465, 124] width 150 height 21
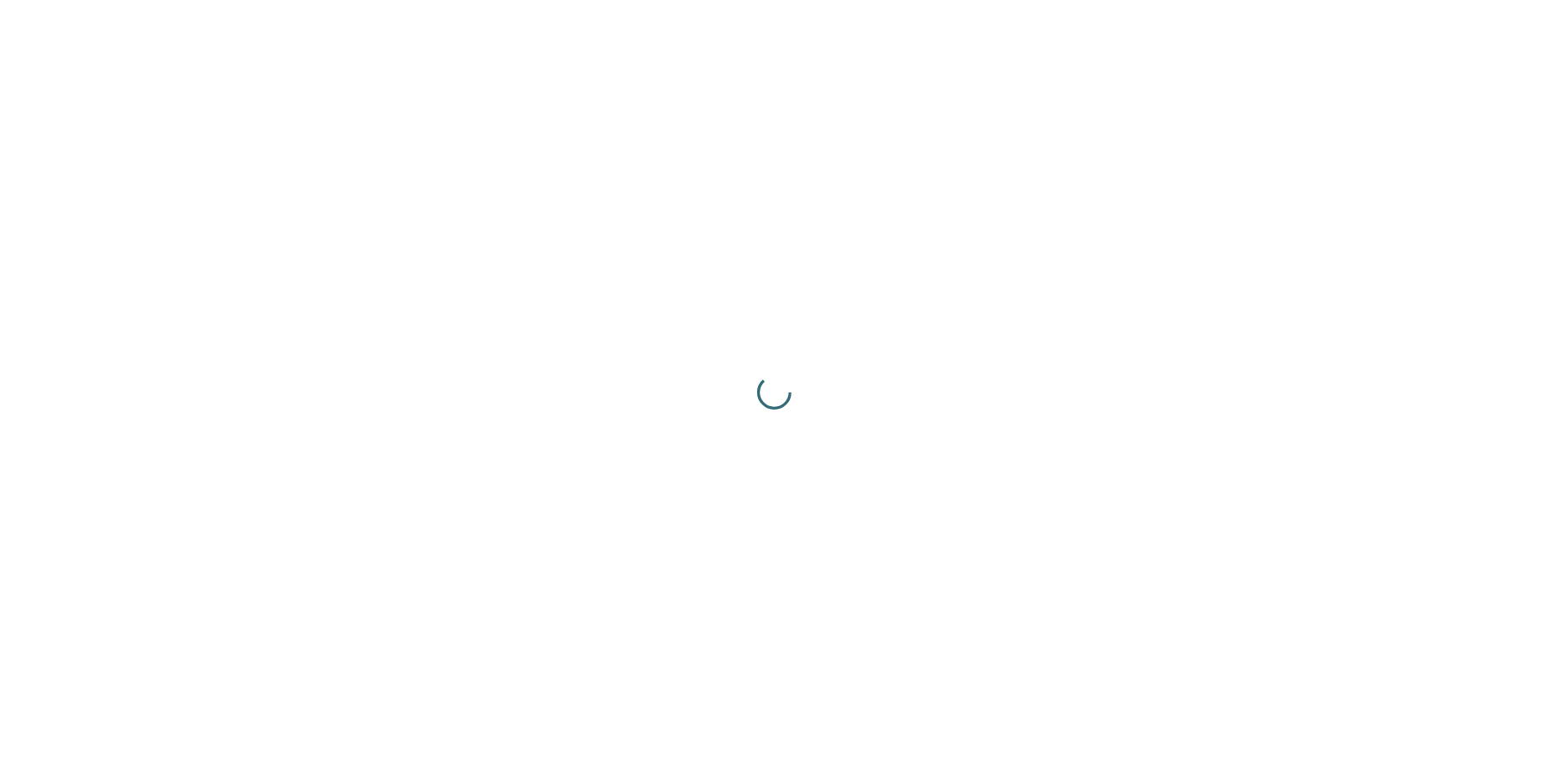
scroll to position [0, 0]
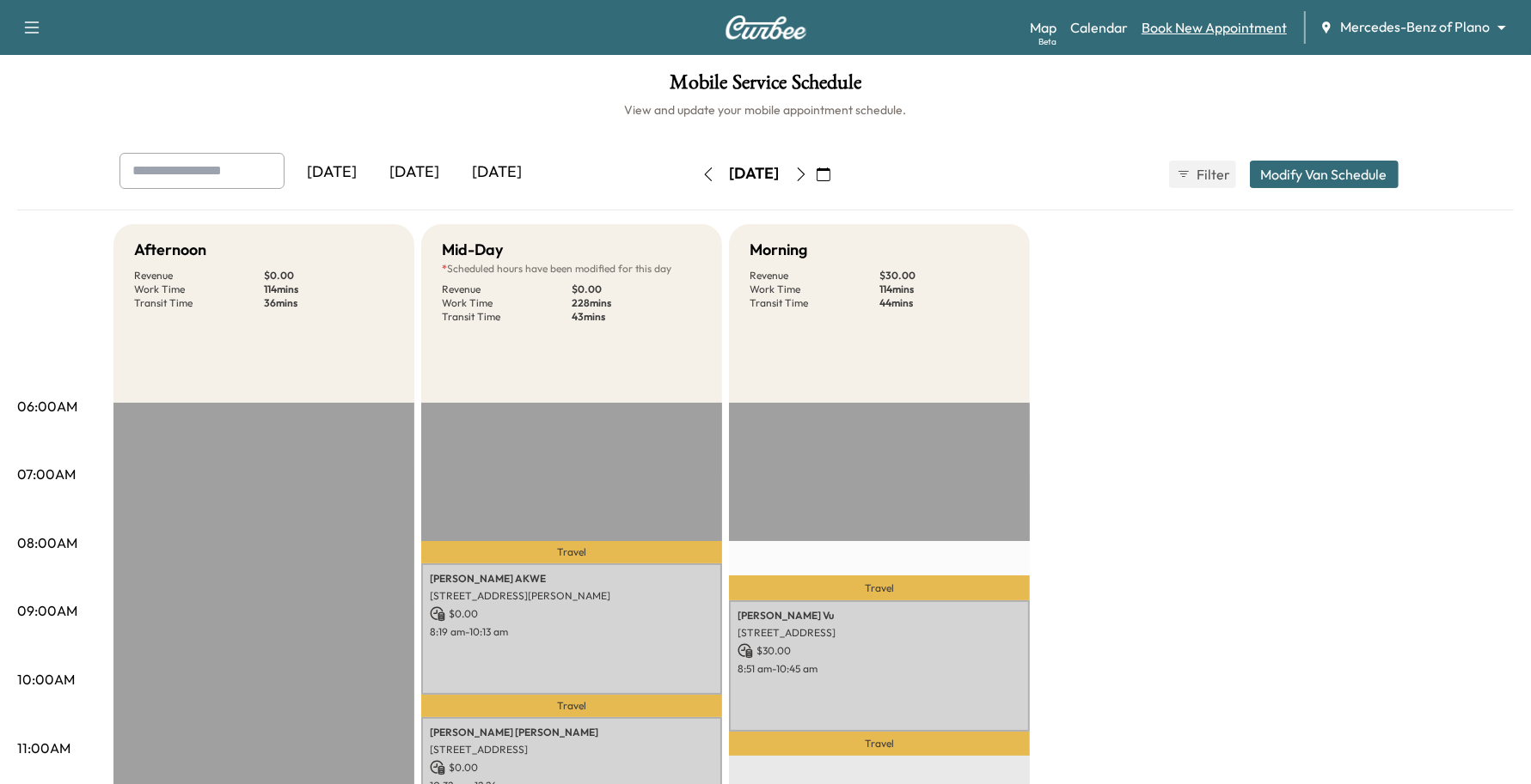
click at [1230, 23] on link "Book New Appointment" at bounding box center [1214, 27] width 145 height 21
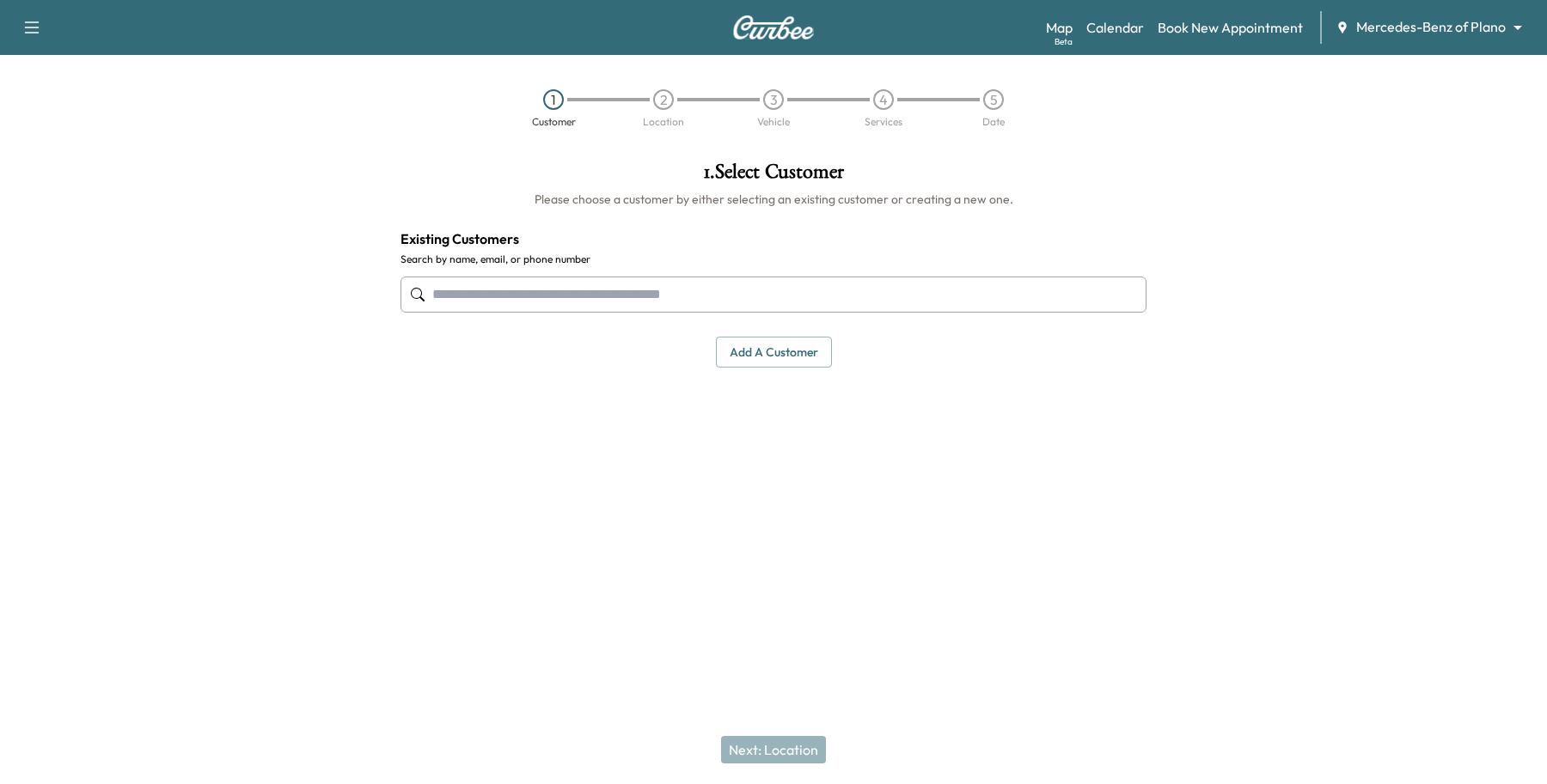
click at [600, 295] on input "text" at bounding box center [773, 295] width 746 height 36
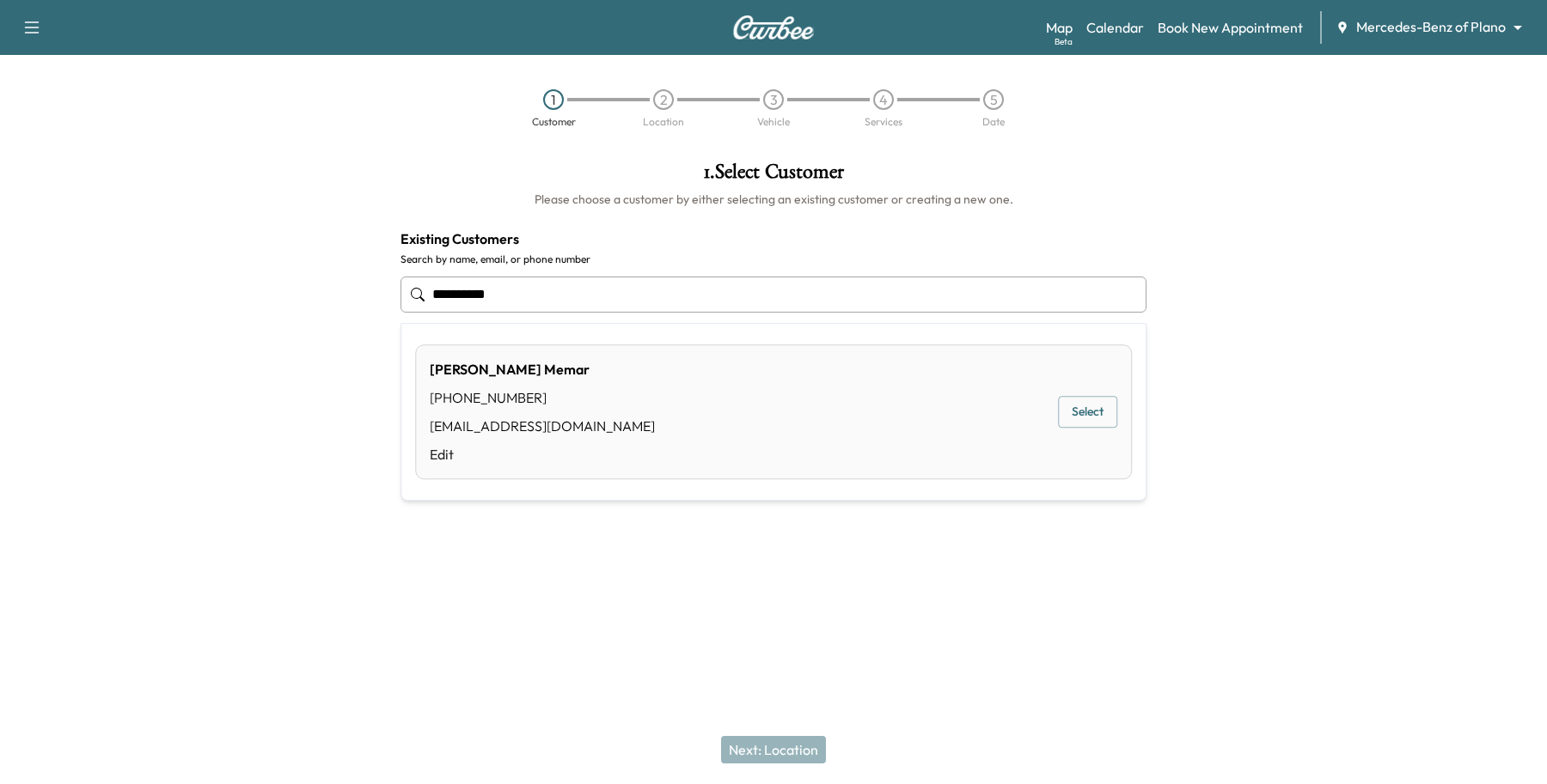
type input "**********"
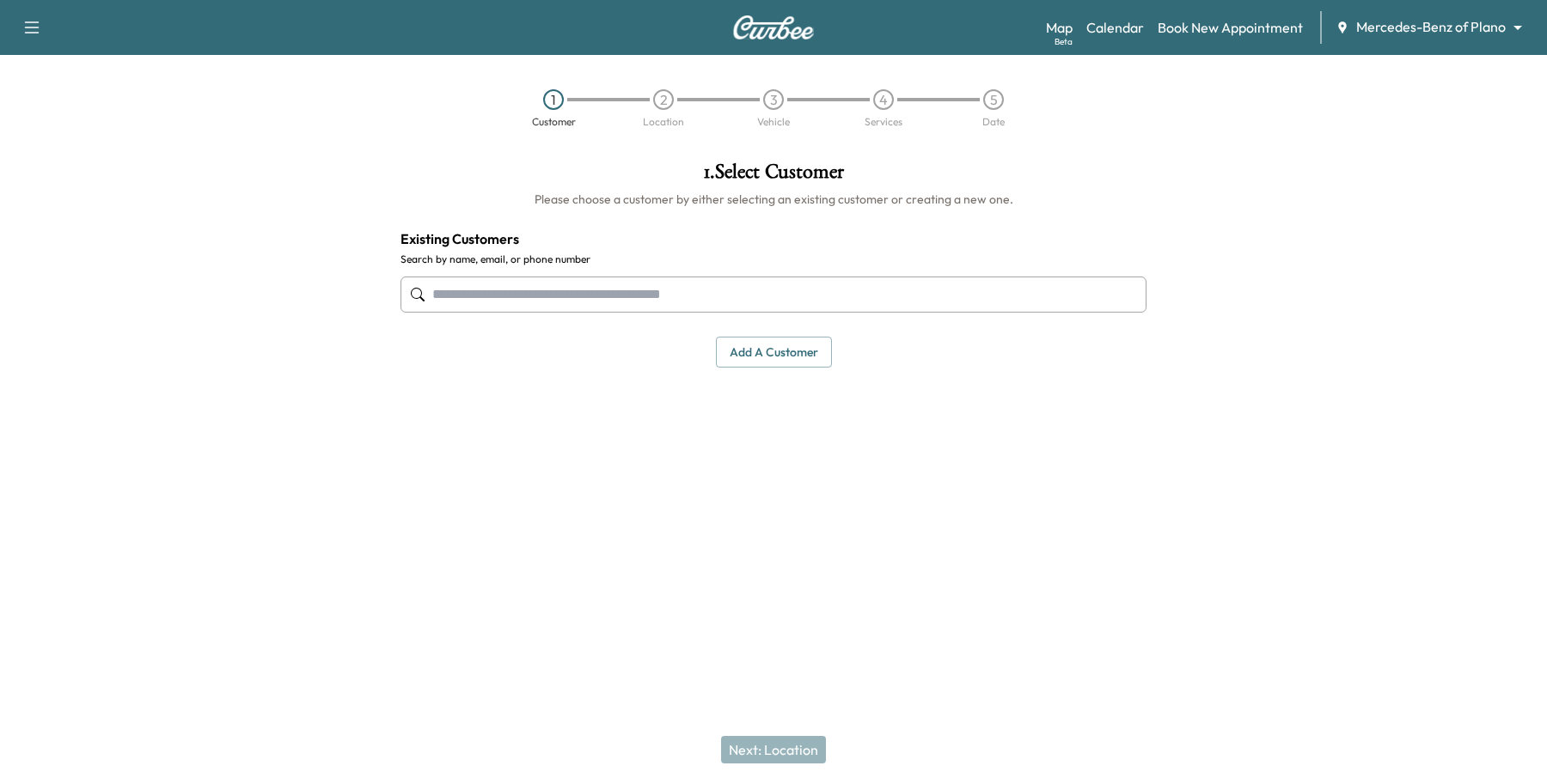
click at [673, 312] on input "text" at bounding box center [773, 295] width 746 height 36
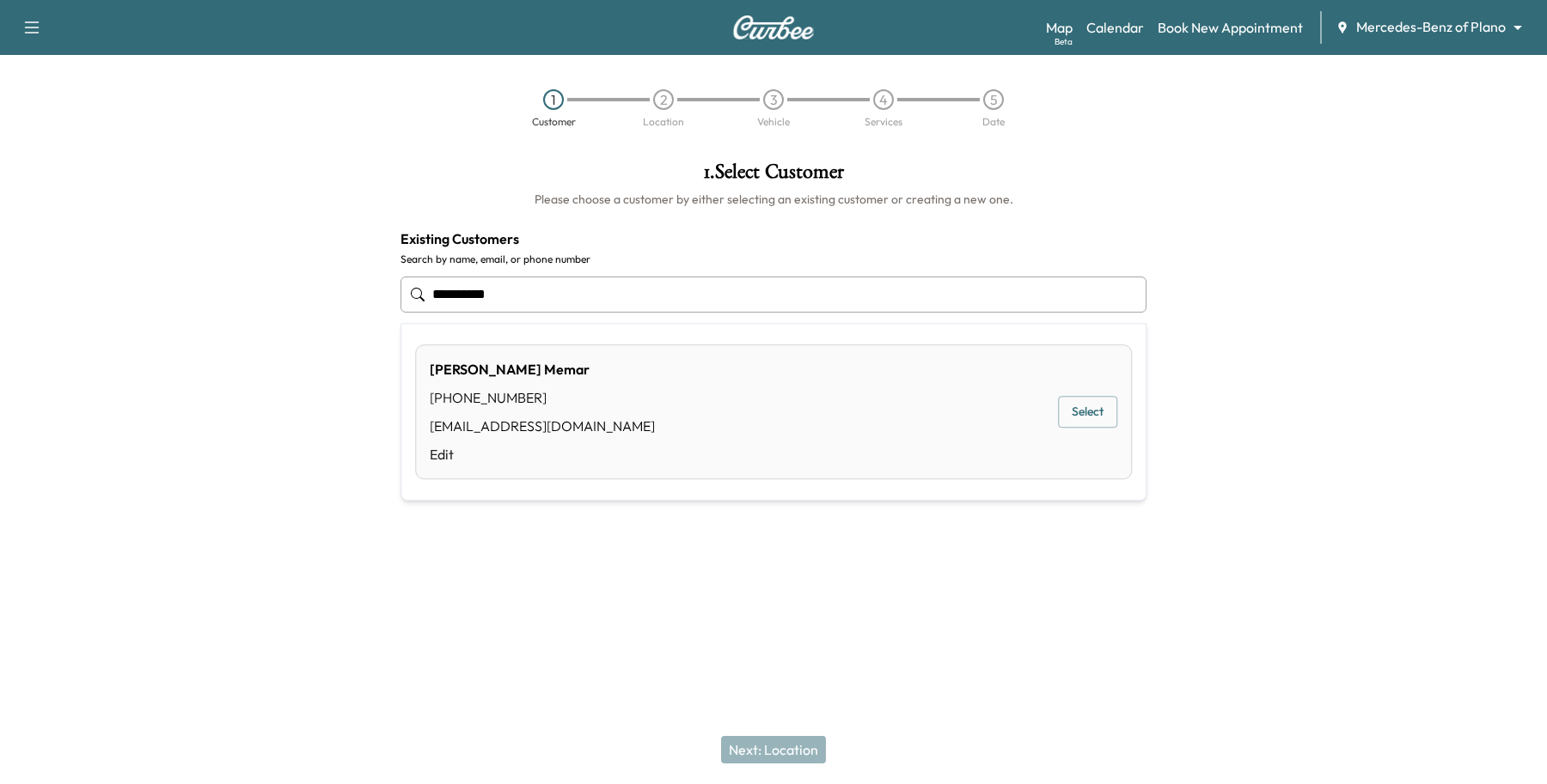
click at [607, 460] on div "Michael Memar (469) 888-9016 memarinteriors@gmail.com Edit Select" at bounding box center [773, 411] width 717 height 135
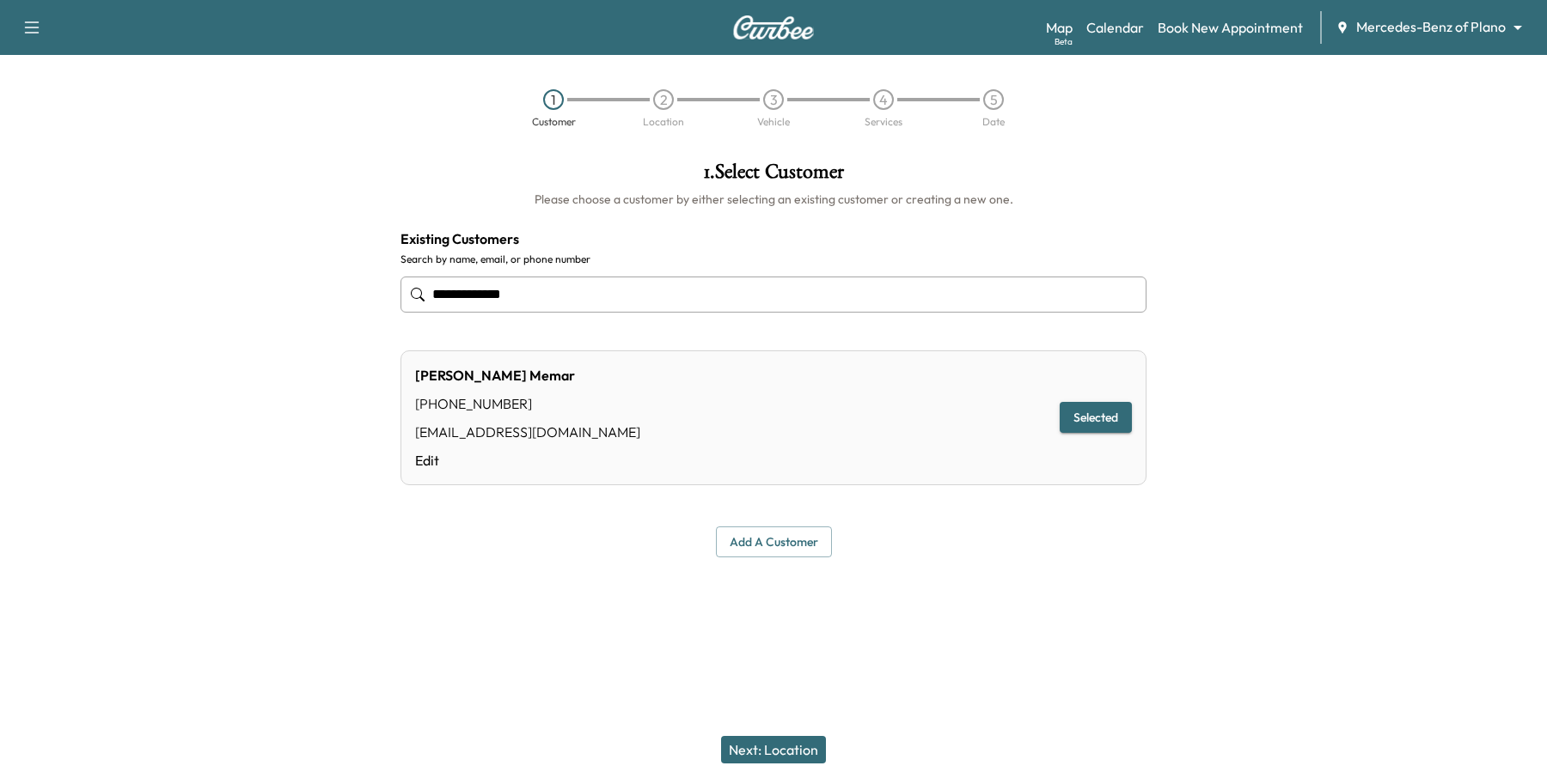
type input "**********"
click at [798, 754] on button "Next: Location" at bounding box center [773, 749] width 105 height 27
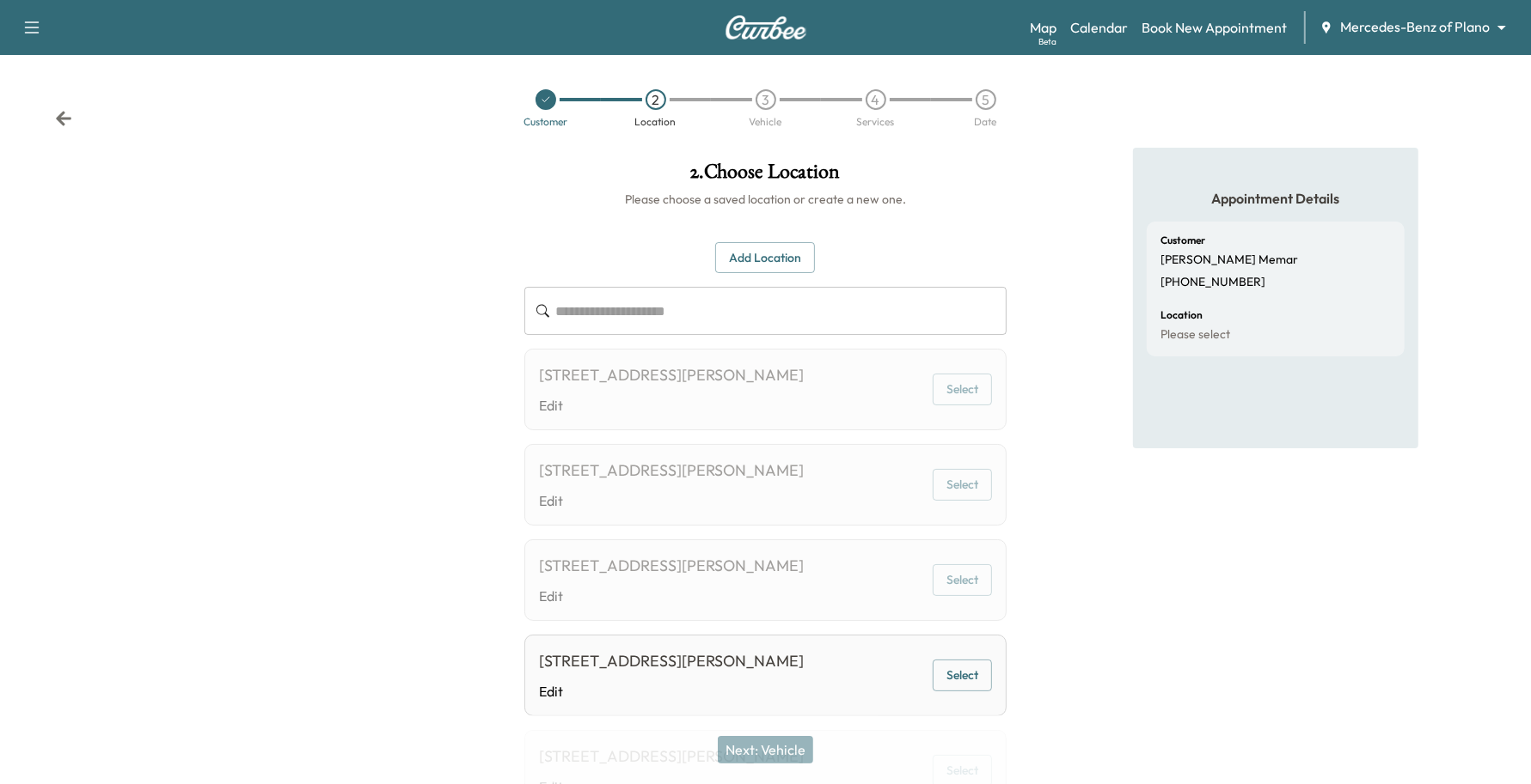
drag, startPoint x: 963, startPoint y: 389, endPoint x: 938, endPoint y: 508, distance: 121.6
click at [964, 389] on button "Select" at bounding box center [962, 390] width 59 height 32
click at [948, 400] on button "Select" at bounding box center [962, 390] width 59 height 32
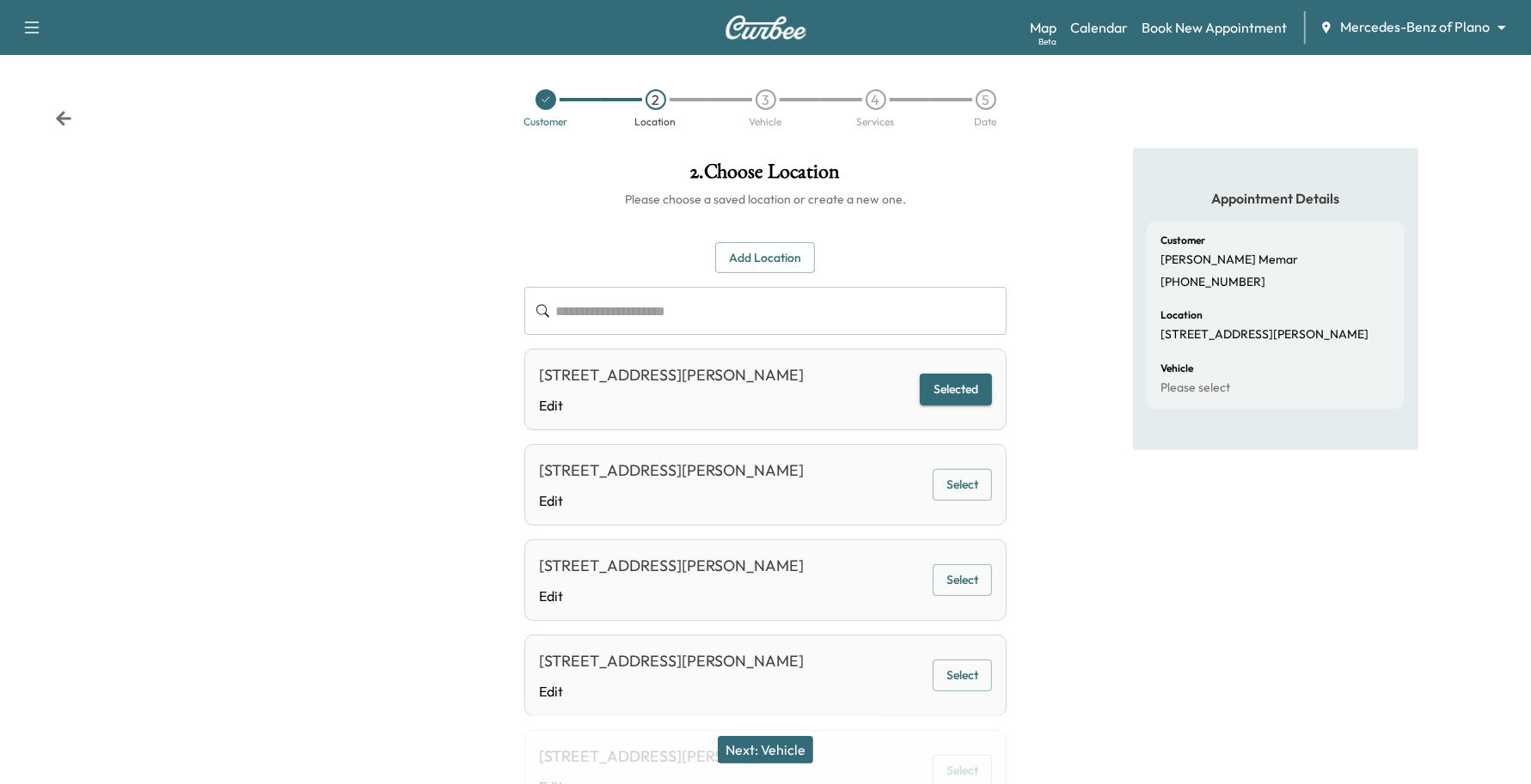
click at [763, 745] on button "Next: Vehicle" at bounding box center [765, 749] width 95 height 27
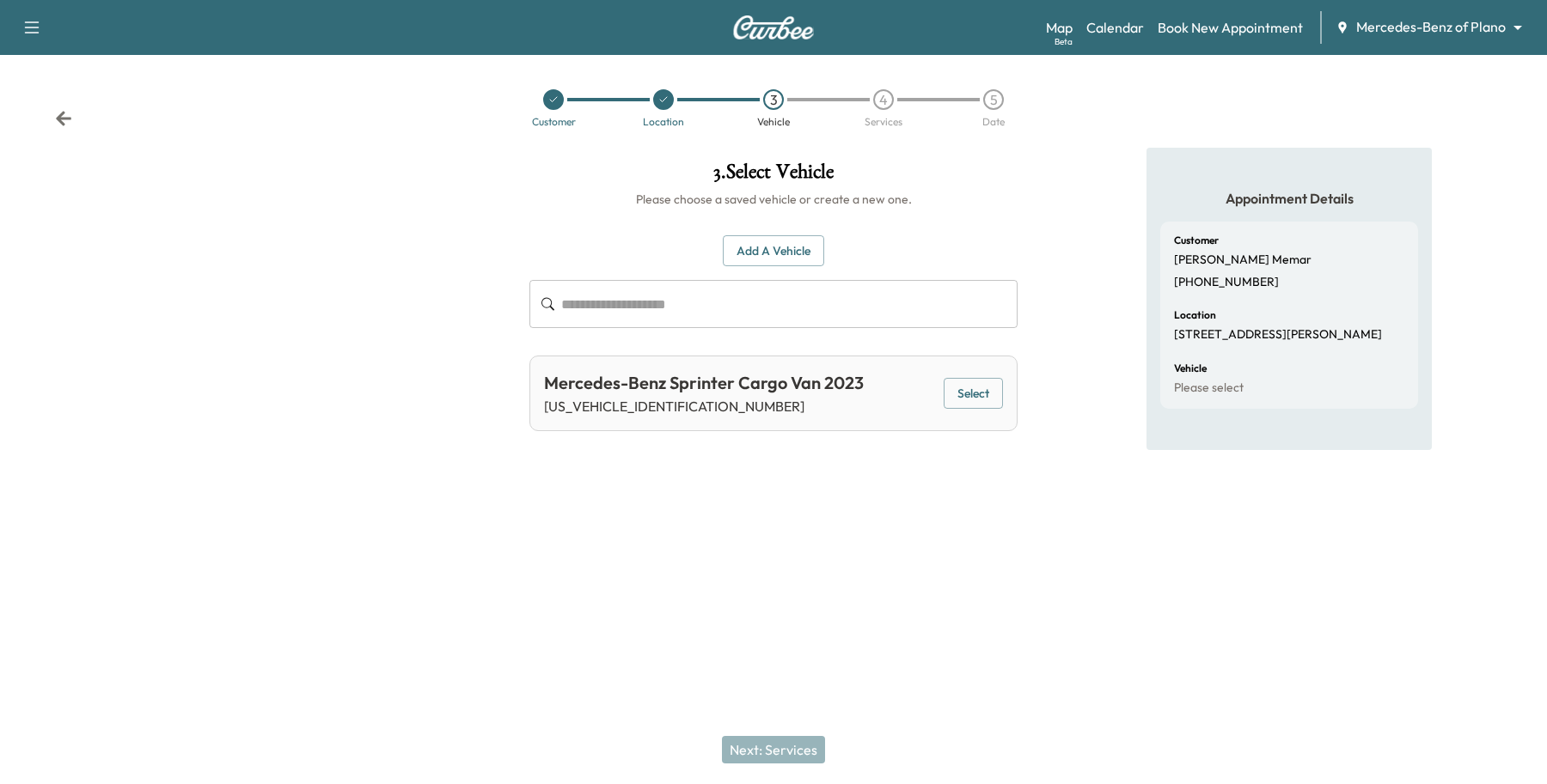
drag, startPoint x: 978, startPoint y: 395, endPoint x: 701, endPoint y: 396, distance: 277.0
click at [701, 396] on div "Mercedes-Benz Sprinter Cargo Van 2023 W1Y40BHY0PT133725 Select" at bounding box center [773, 393] width 489 height 75
